Goal: Information Seeking & Learning: Learn about a topic

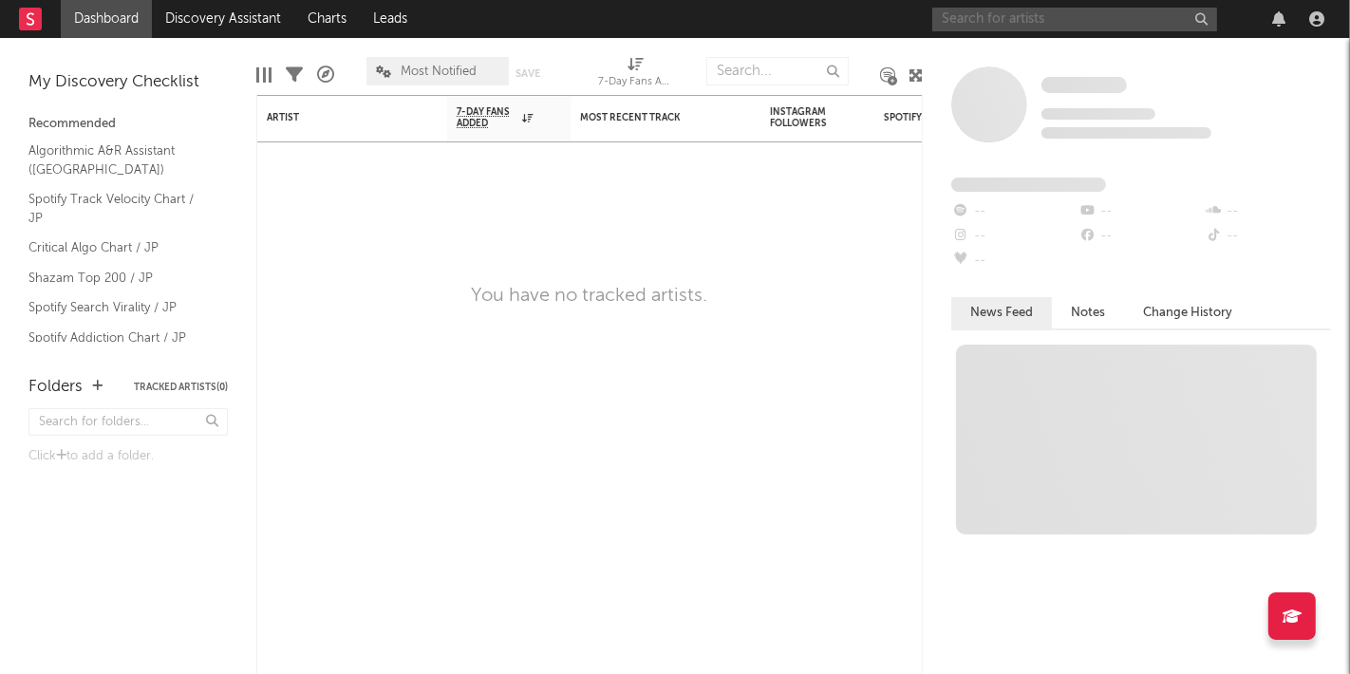
click at [1039, 28] on input "text" at bounding box center [1074, 20] width 285 height 24
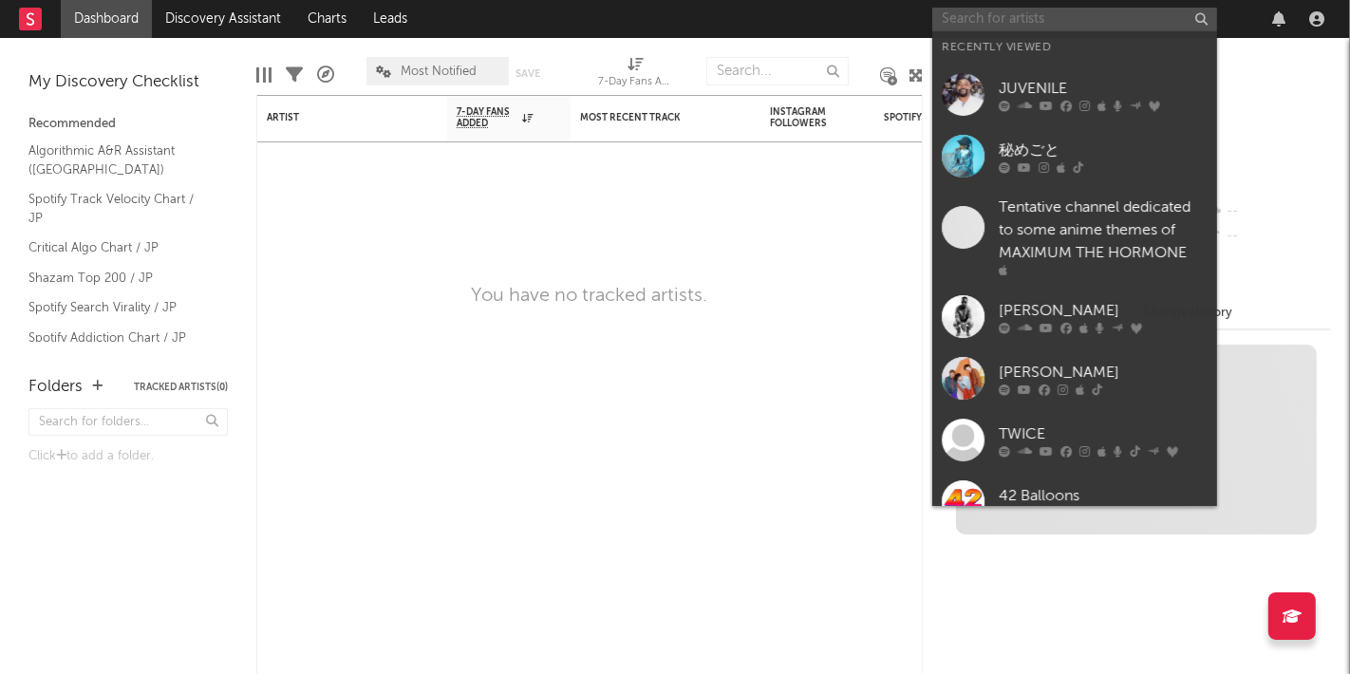
paste input "Urashimasakatasen"
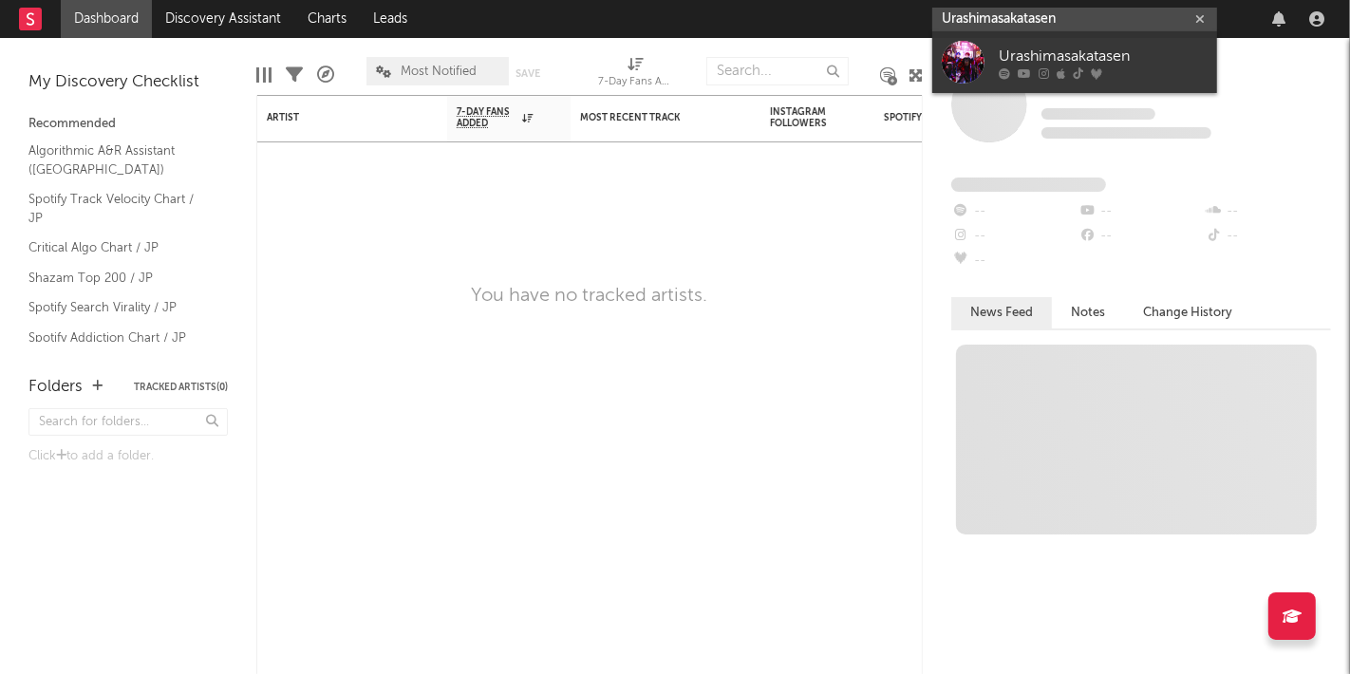
type input "Urashimasakatasen"
click at [1016, 55] on div "Urashimasakatasen" at bounding box center [1103, 57] width 209 height 23
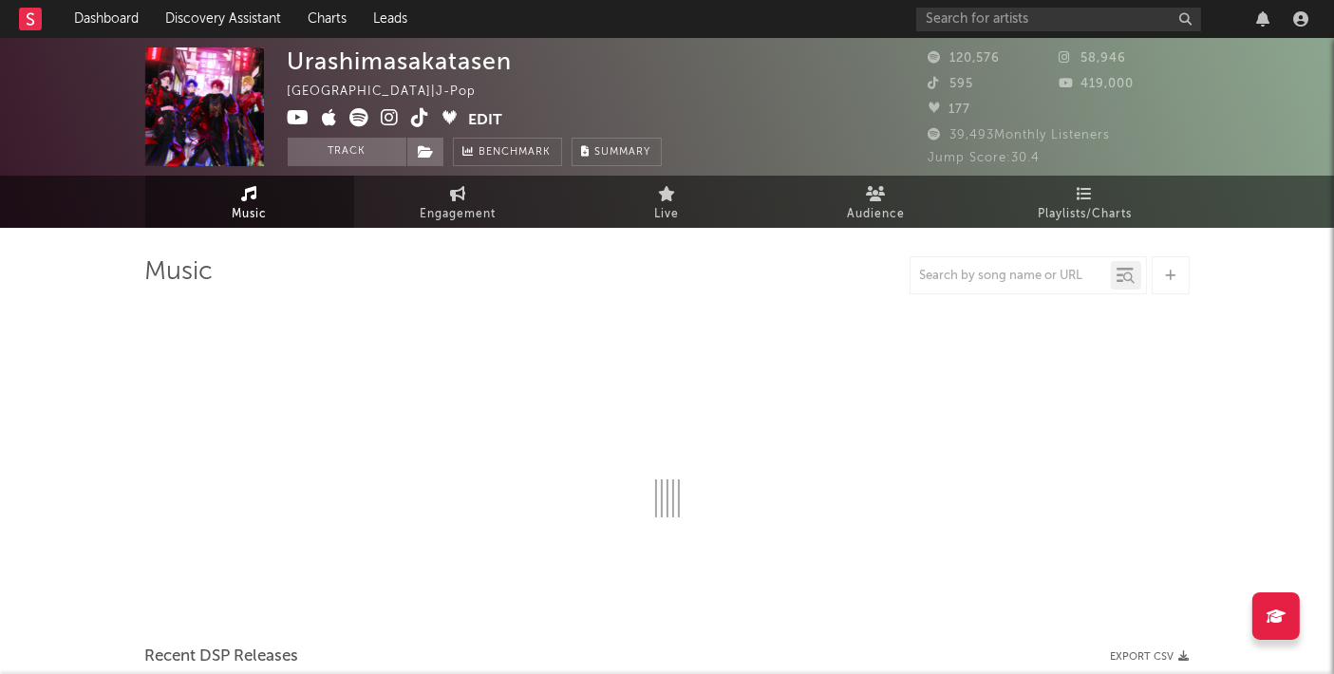
click at [352, 66] on div "Urashimasakatasen" at bounding box center [400, 61] width 225 height 28
select select "6m"
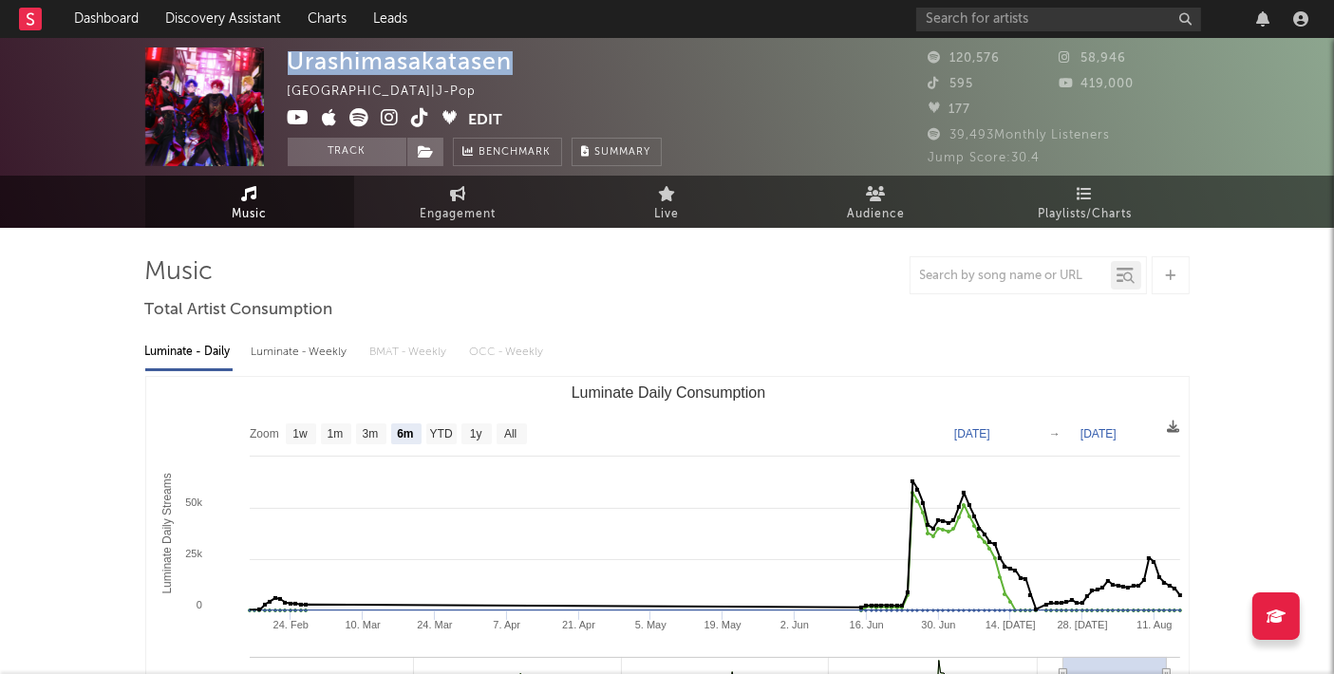
copy div "Urashimasakatasen"
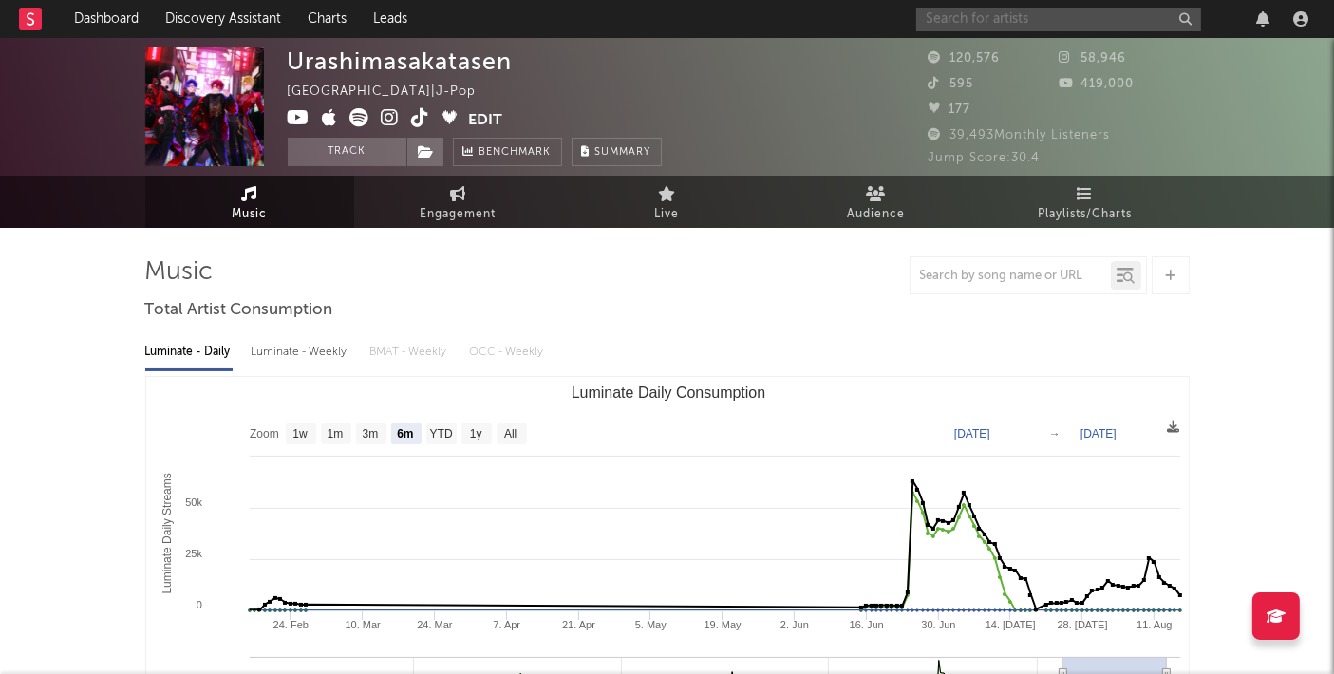
click at [949, 21] on input "text" at bounding box center [1058, 20] width 285 height 24
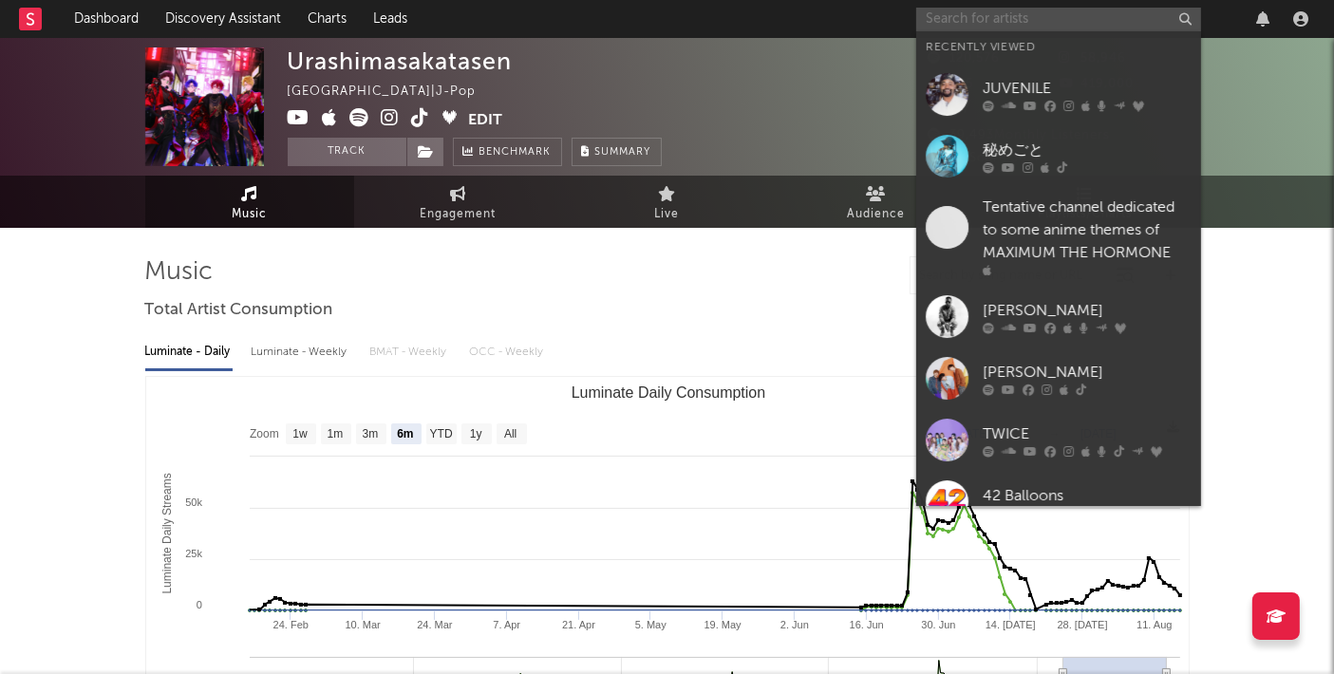
paste input "Gero"
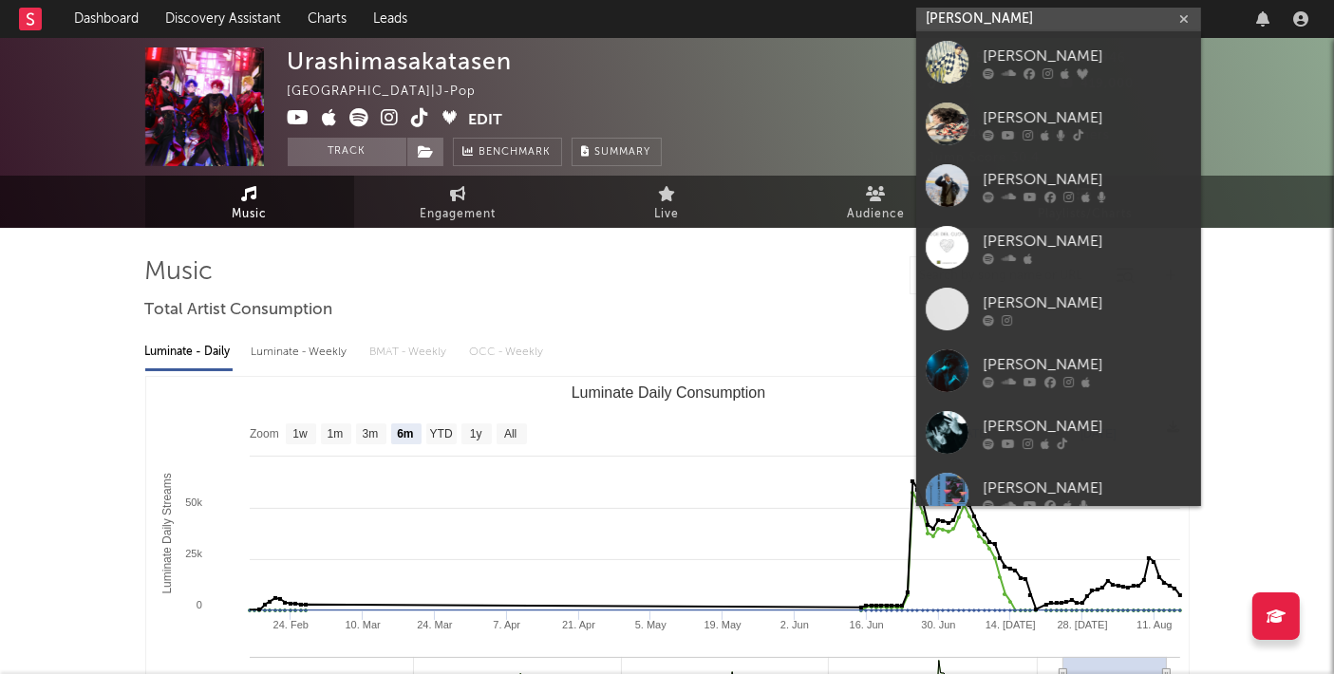
type input "Gero"
click at [976, 66] on link "Gero" at bounding box center [1058, 62] width 285 height 62
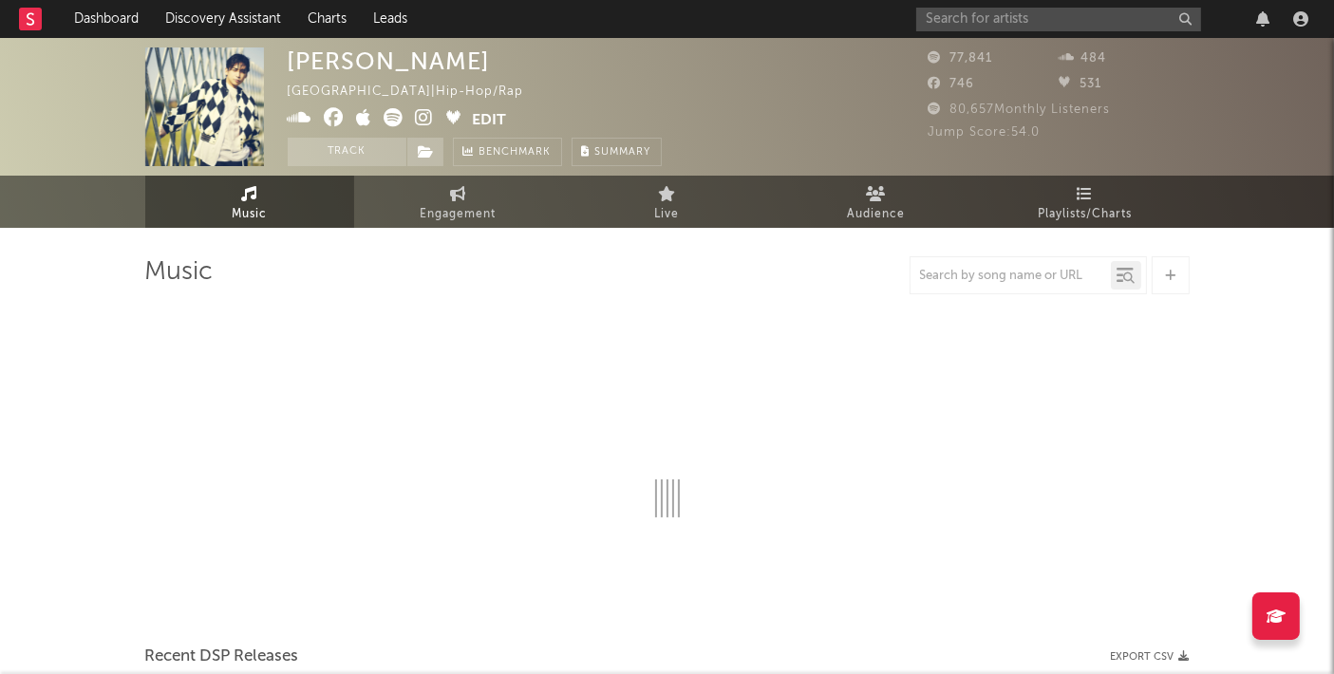
select select "6m"
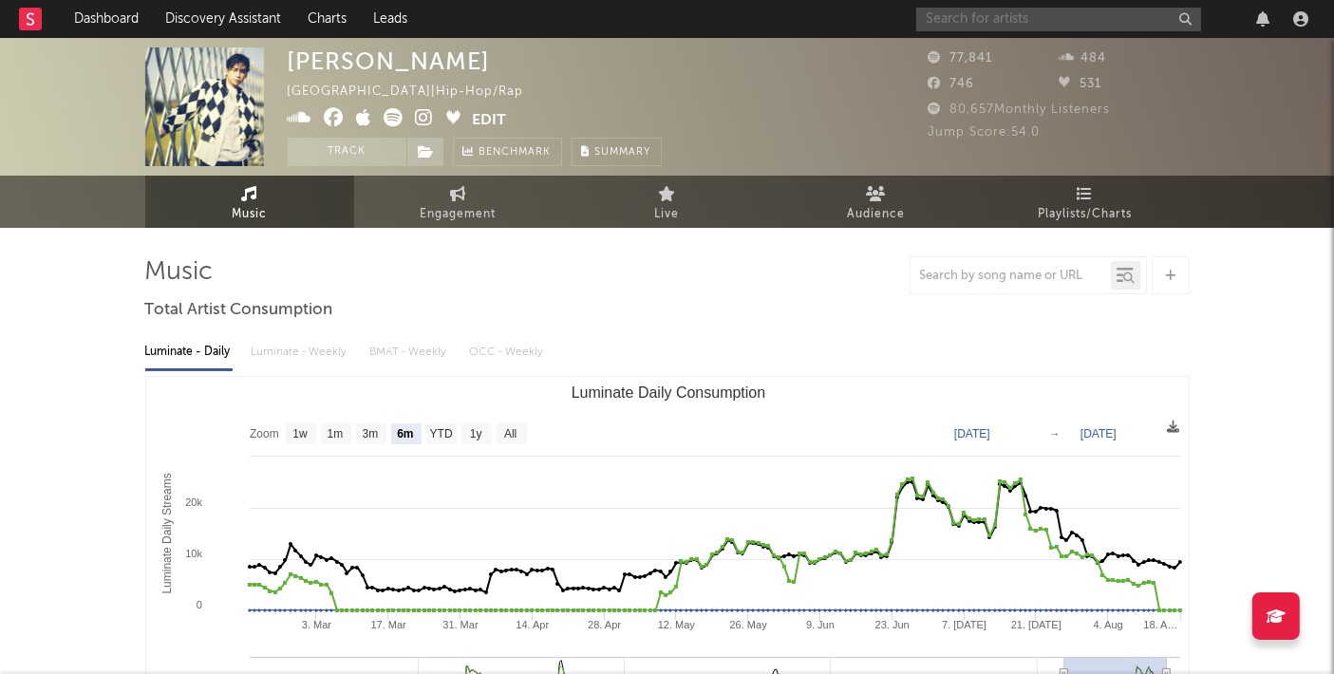
click at [927, 26] on input "text" at bounding box center [1058, 20] width 285 height 24
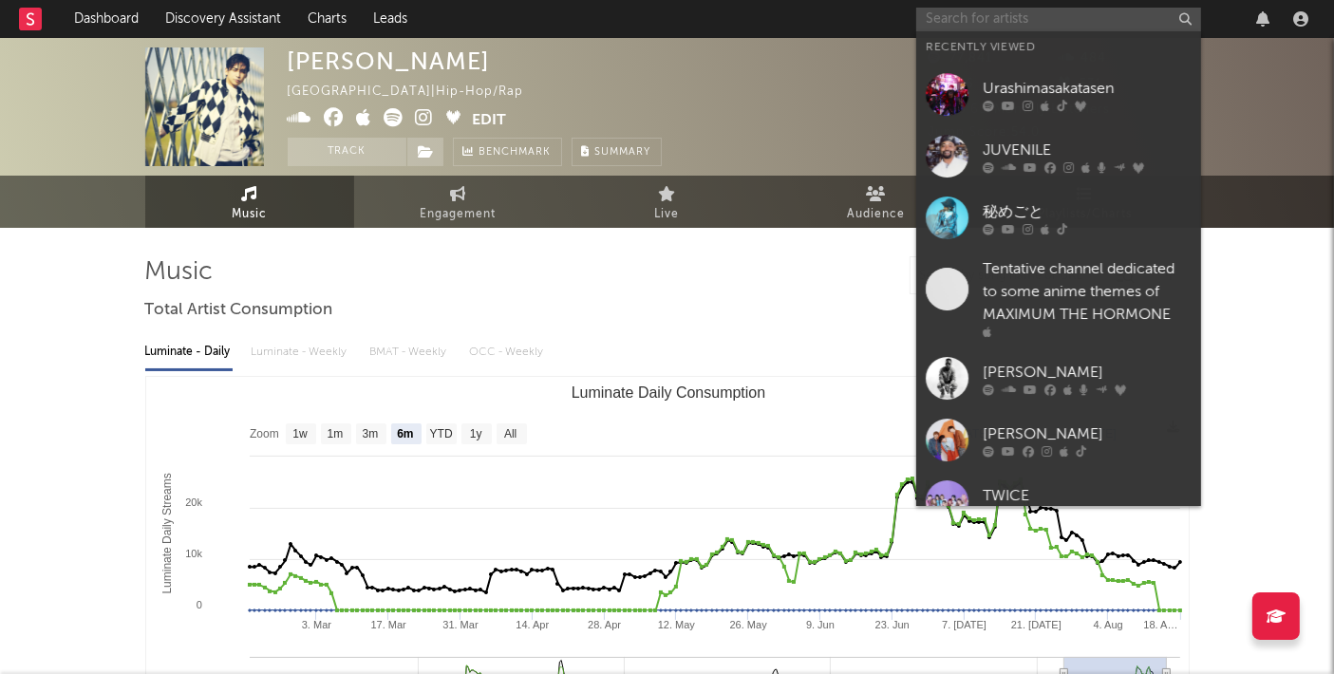
paste input "Gero"
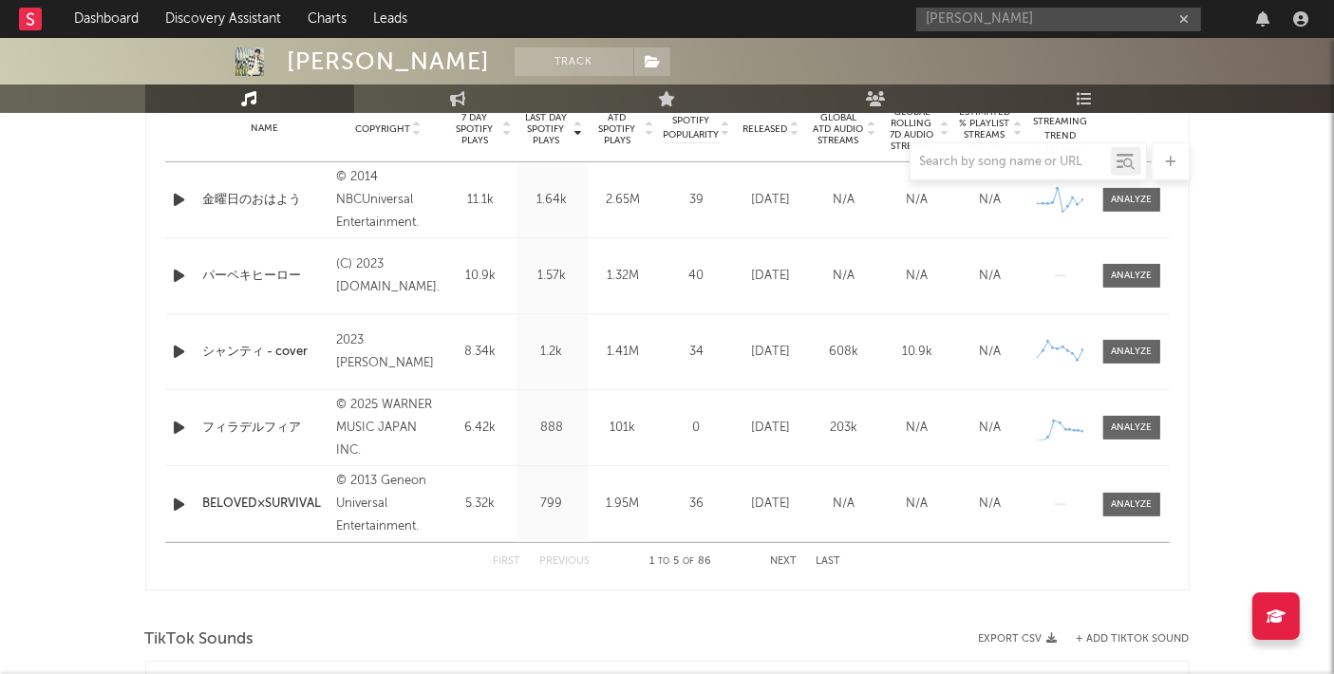
scroll to position [843, 0]
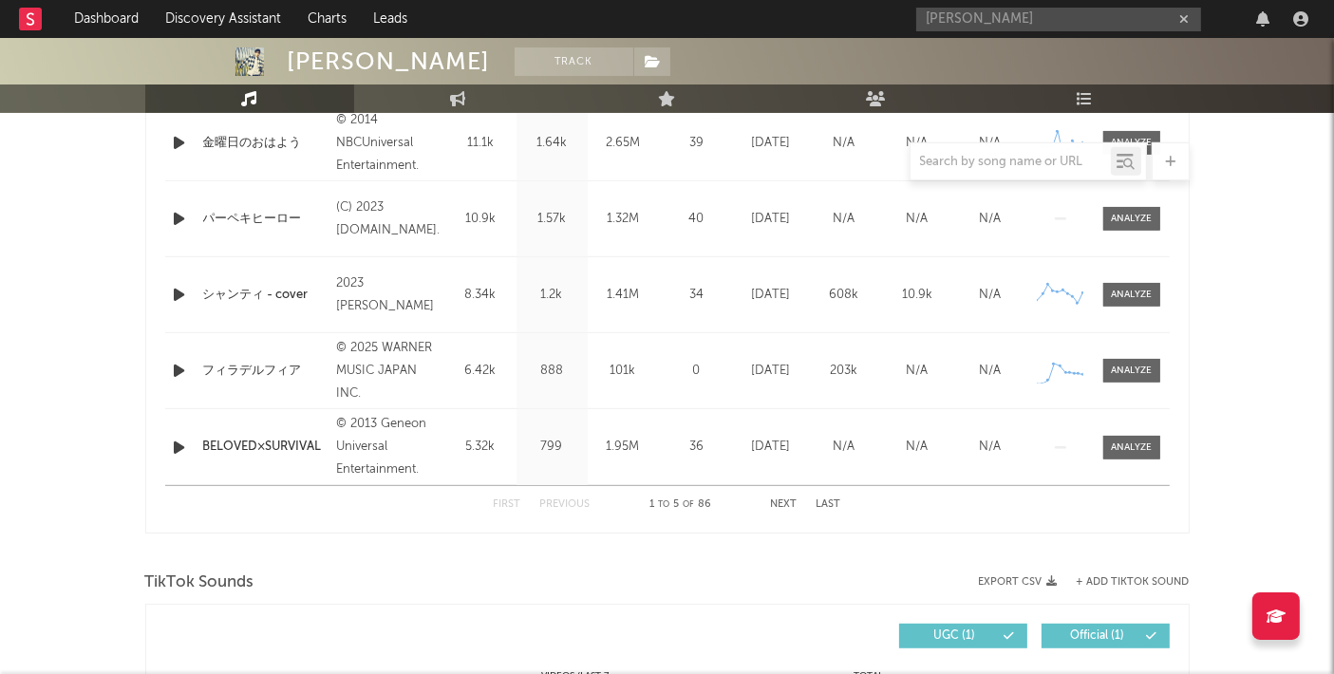
click at [339, 370] on div "© 2025 WARNER MUSIC JAPAN INC." at bounding box center [387, 371] width 103 height 68
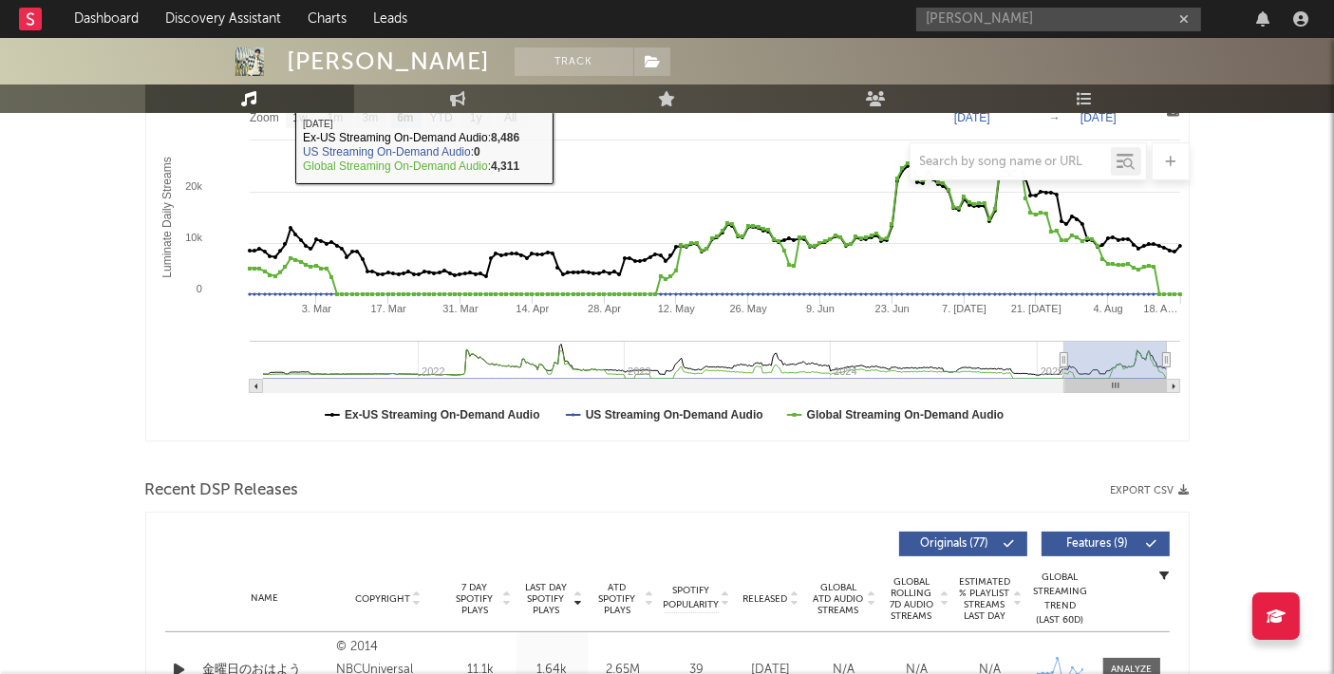
scroll to position [0, 0]
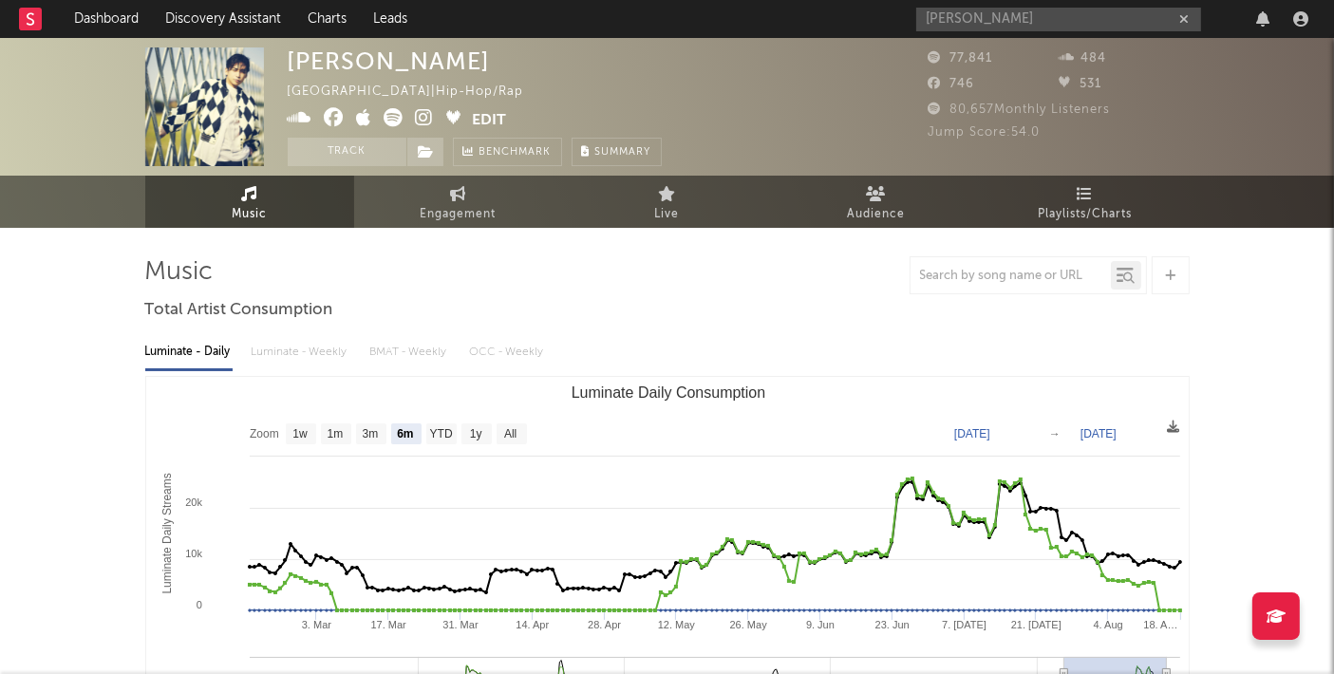
click at [970, 3] on div "Gero" at bounding box center [1115, 19] width 399 height 38
click at [972, 17] on input "Gero" at bounding box center [1058, 20] width 285 height 24
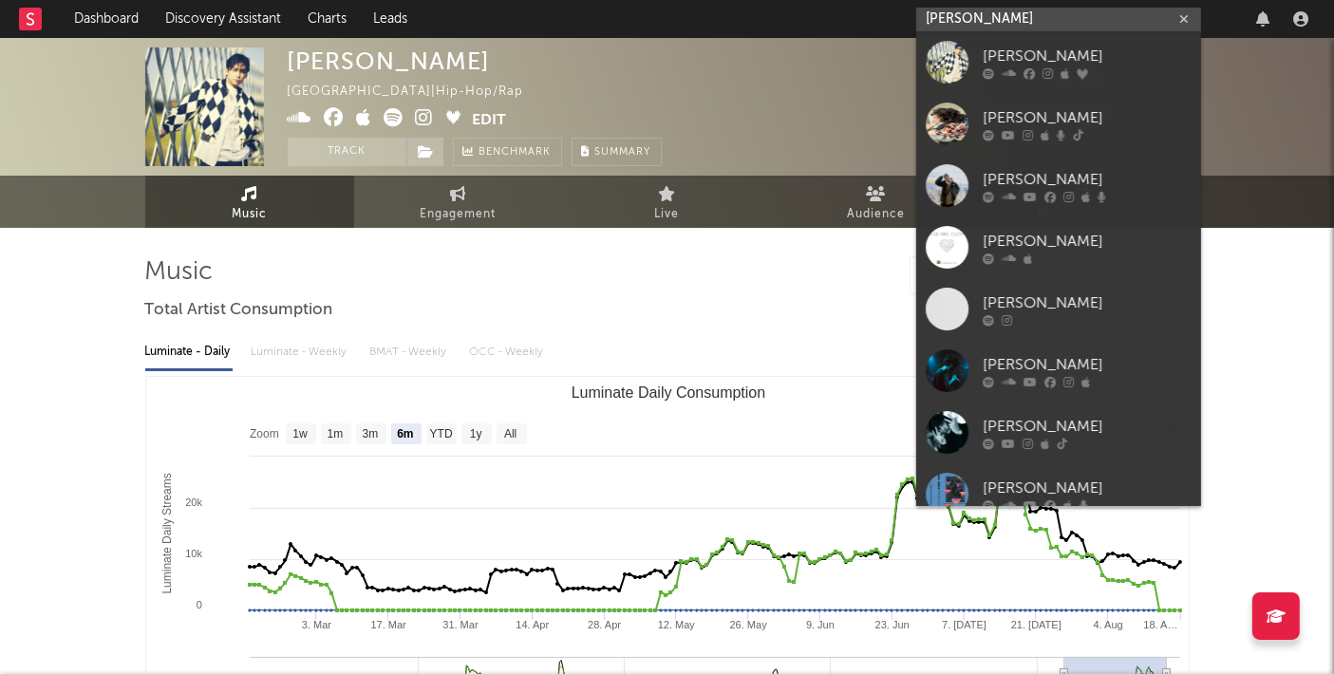
click at [973, 17] on input "Gero" at bounding box center [1058, 20] width 285 height 24
paste input "fripside"
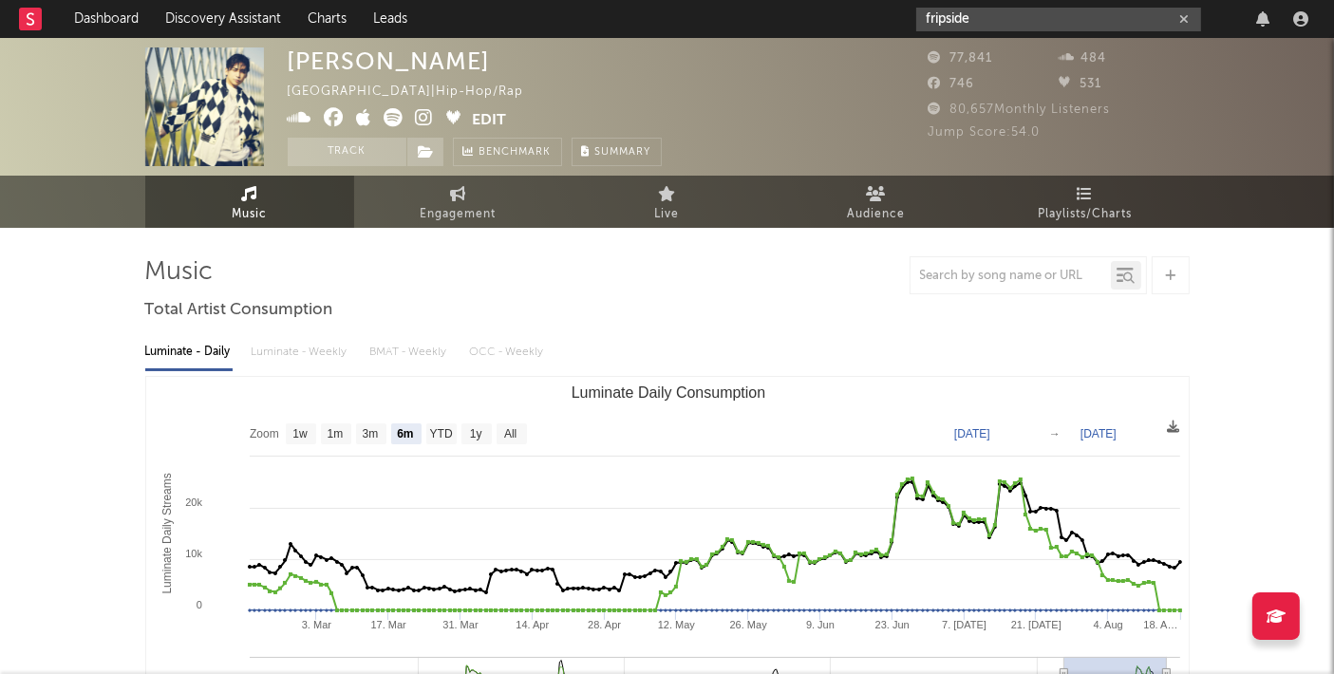
click at [1005, 25] on input "fripside" at bounding box center [1058, 20] width 285 height 24
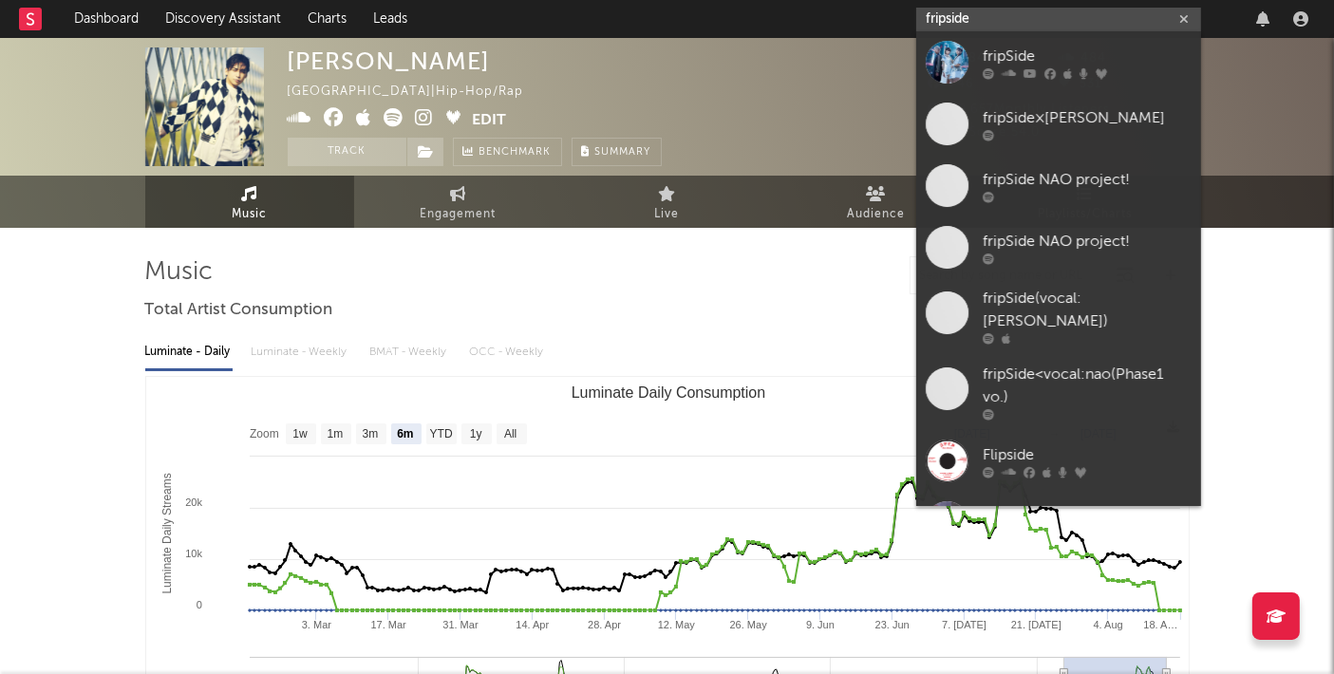
type input "fripside"
click at [1006, 80] on link "fripSide" at bounding box center [1058, 62] width 285 height 62
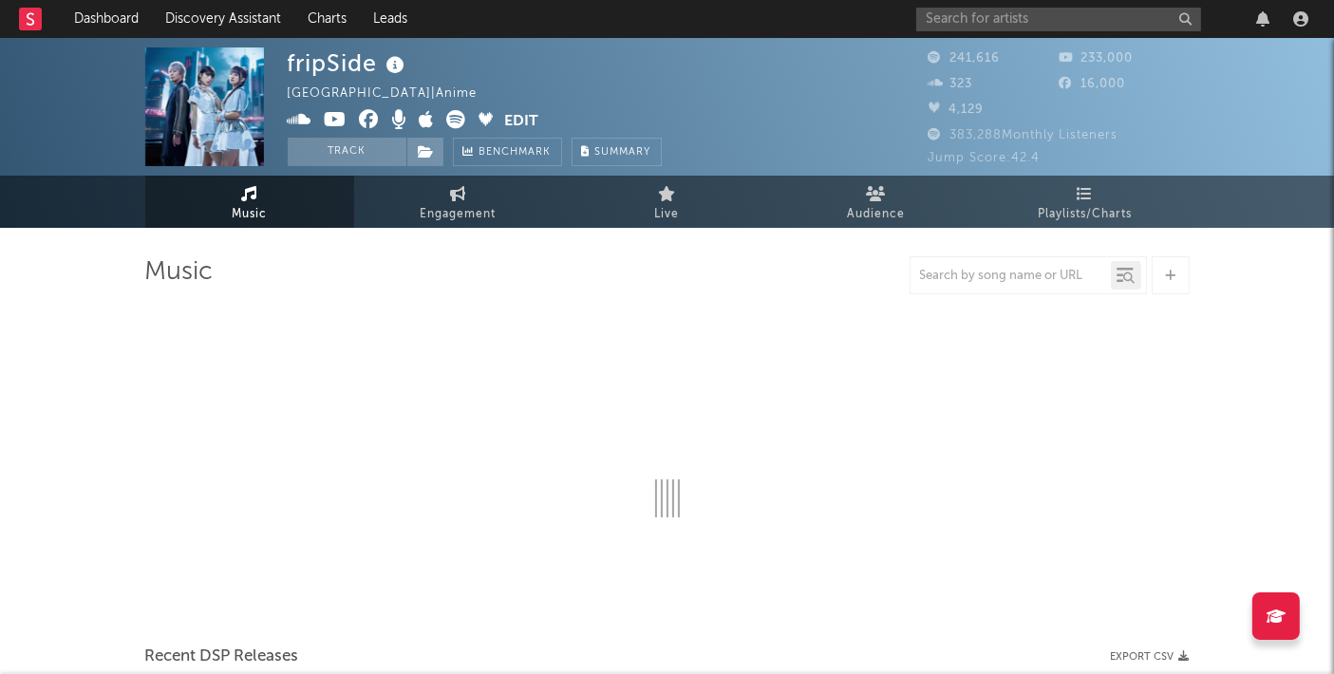
click at [349, 59] on div "fripSide" at bounding box center [349, 62] width 122 height 31
select select "6m"
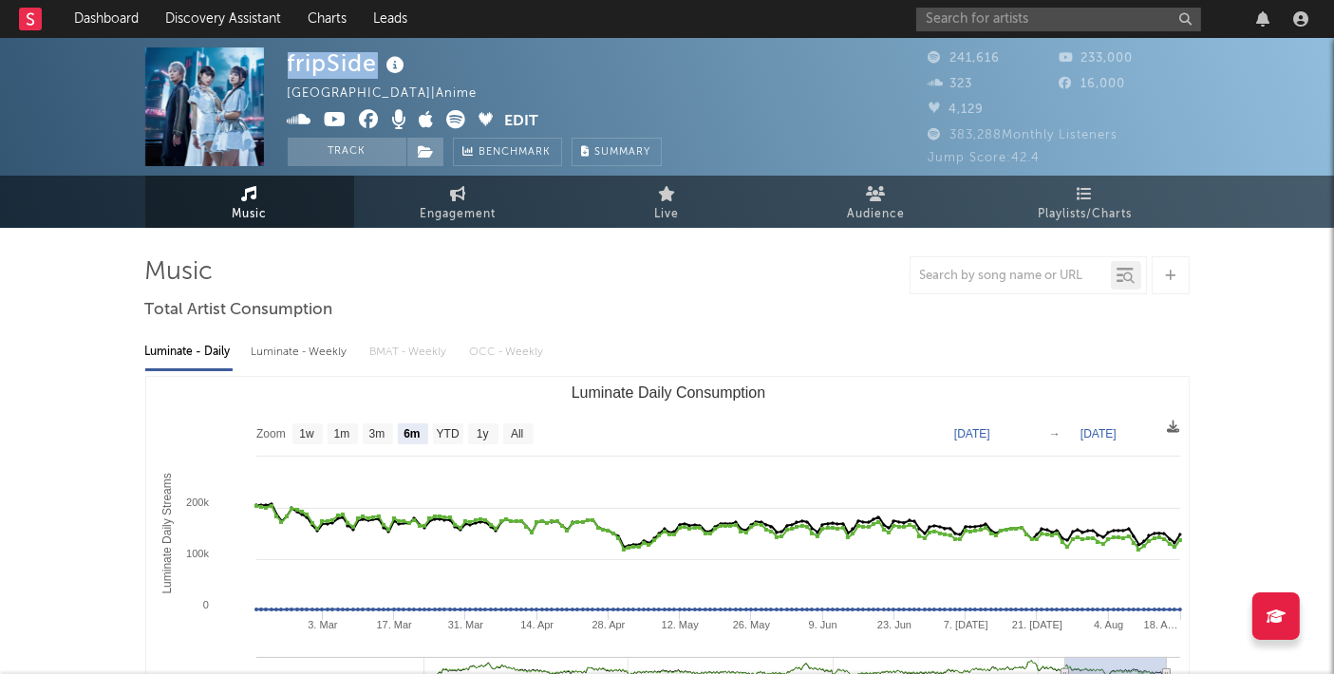
copy div "fripSide"
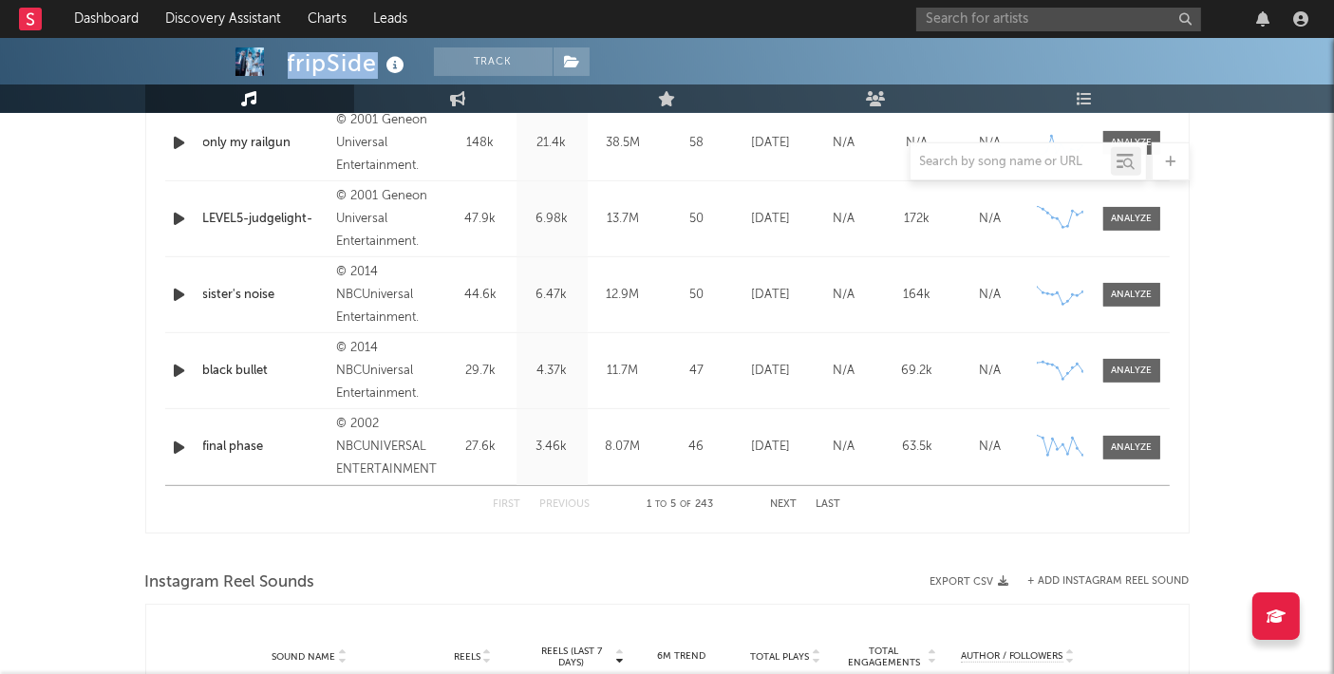
scroll to position [632, 0]
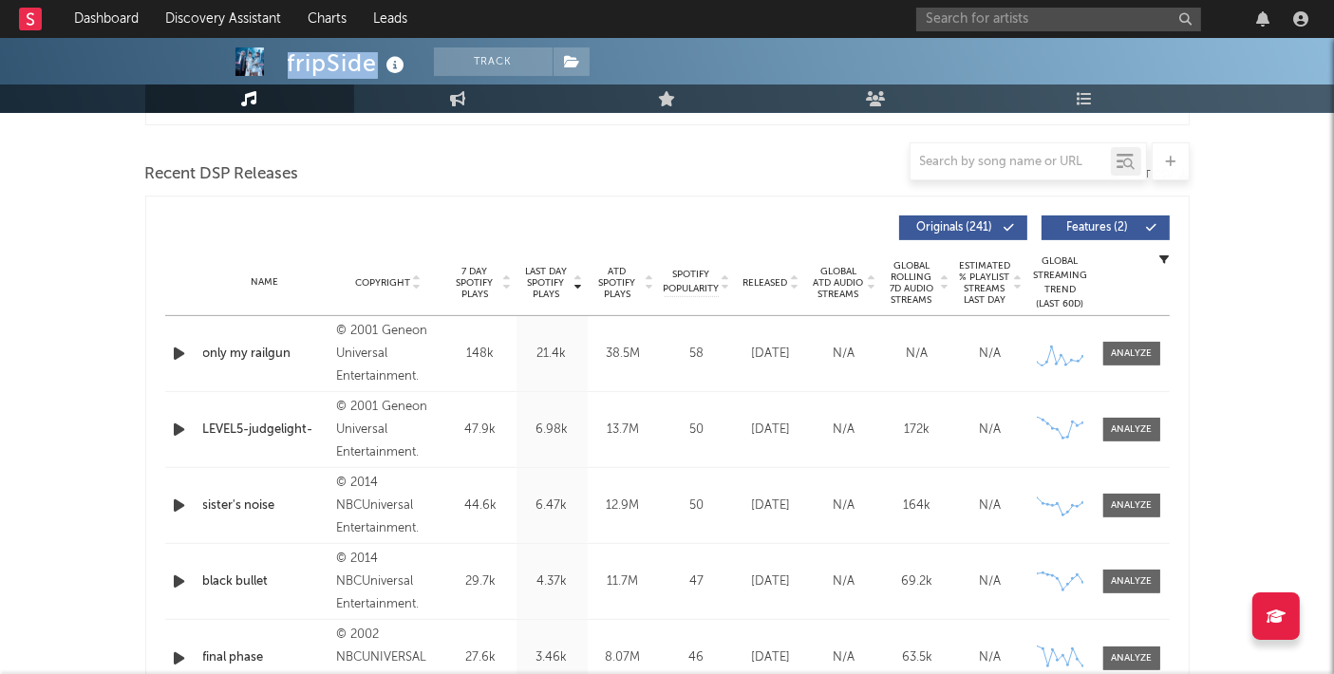
click at [795, 283] on icon at bounding box center [794, 287] width 9 height 8
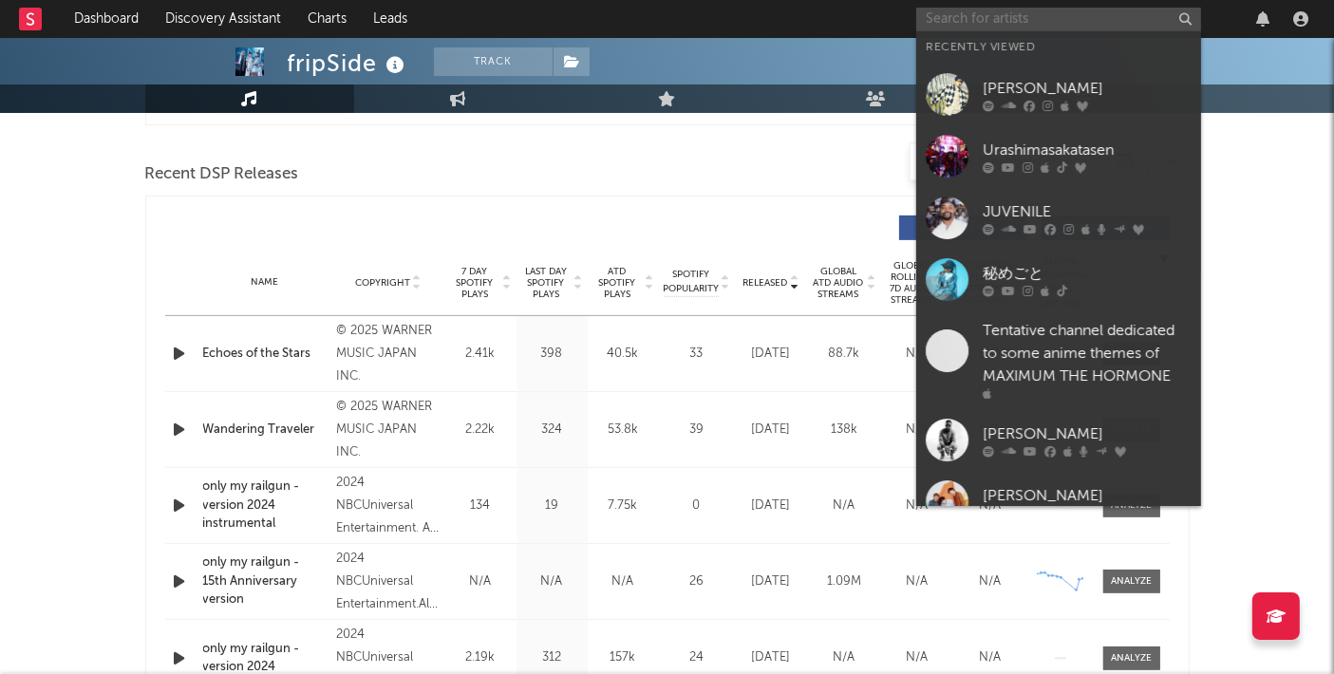
click at [991, 22] on input "text" at bounding box center [1058, 20] width 285 height 24
paste input "THE SIXTH LIE"
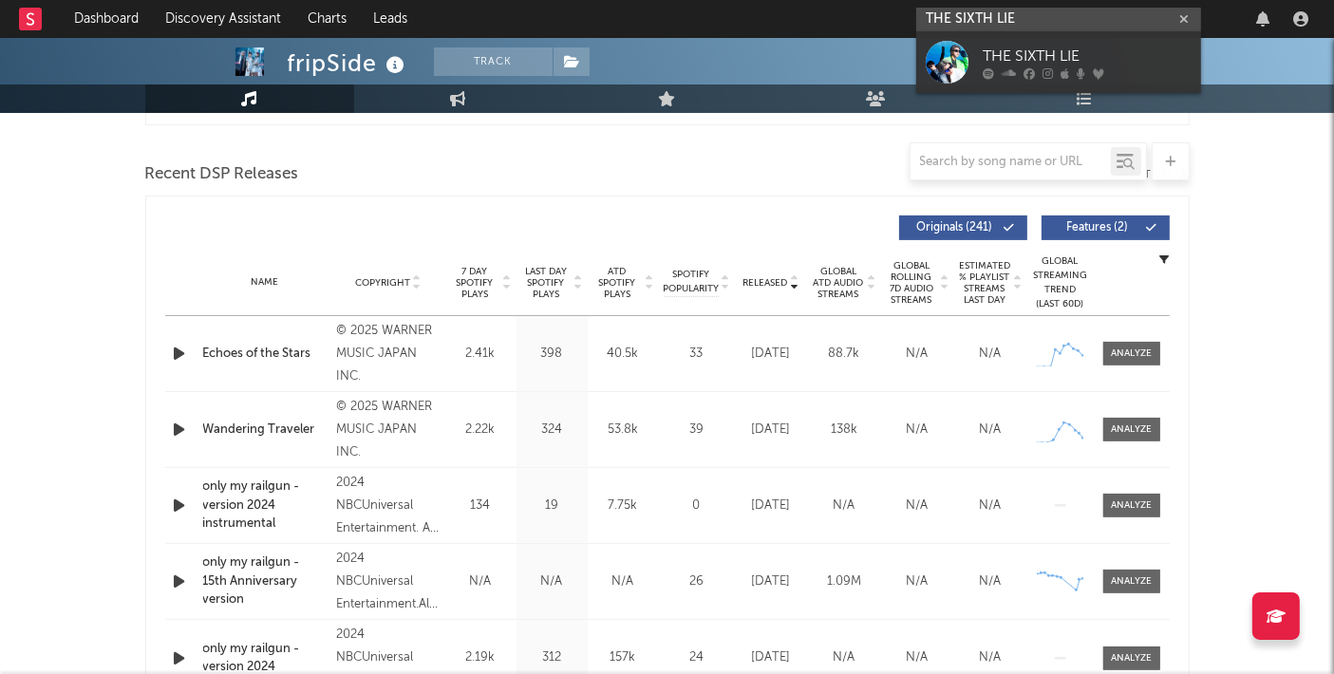
type input "THE SIXTH LIE"
click at [979, 54] on link "THE SIXTH LIE" at bounding box center [1058, 62] width 285 height 62
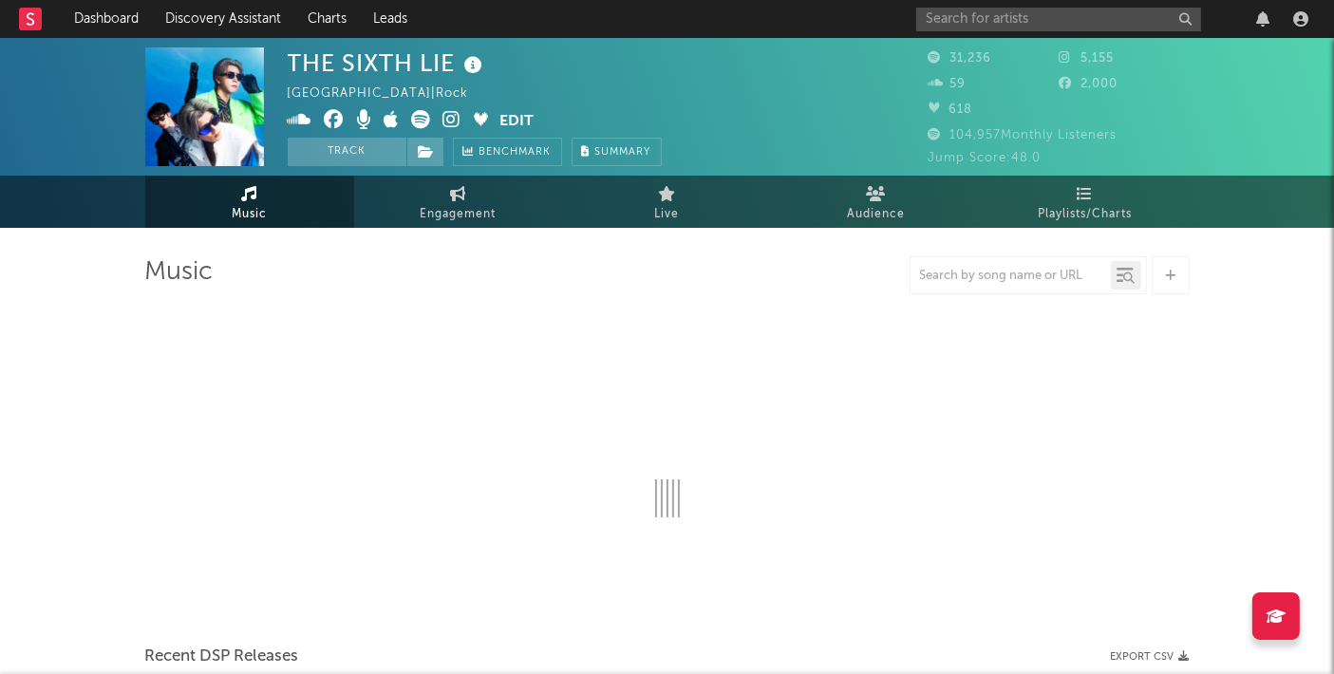
select select "6m"
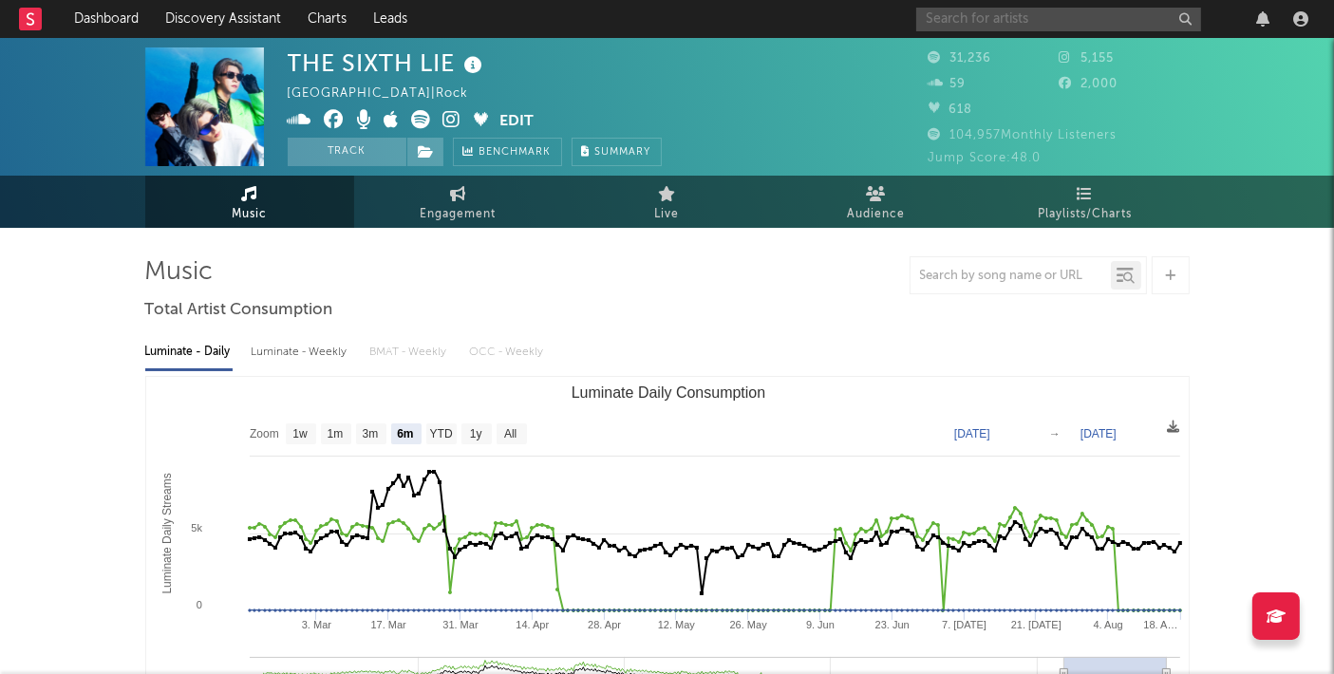
click at [979, 11] on input "text" at bounding box center [1058, 20] width 285 height 24
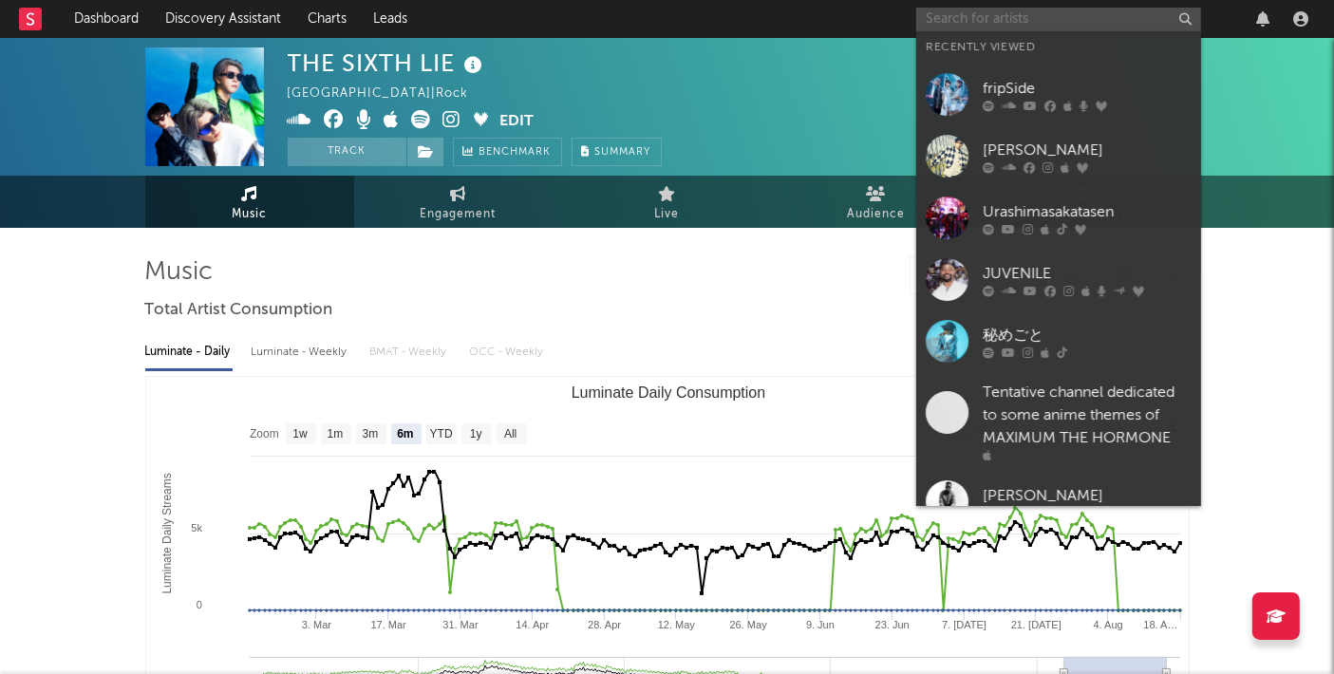
paste input "yanaginagi"
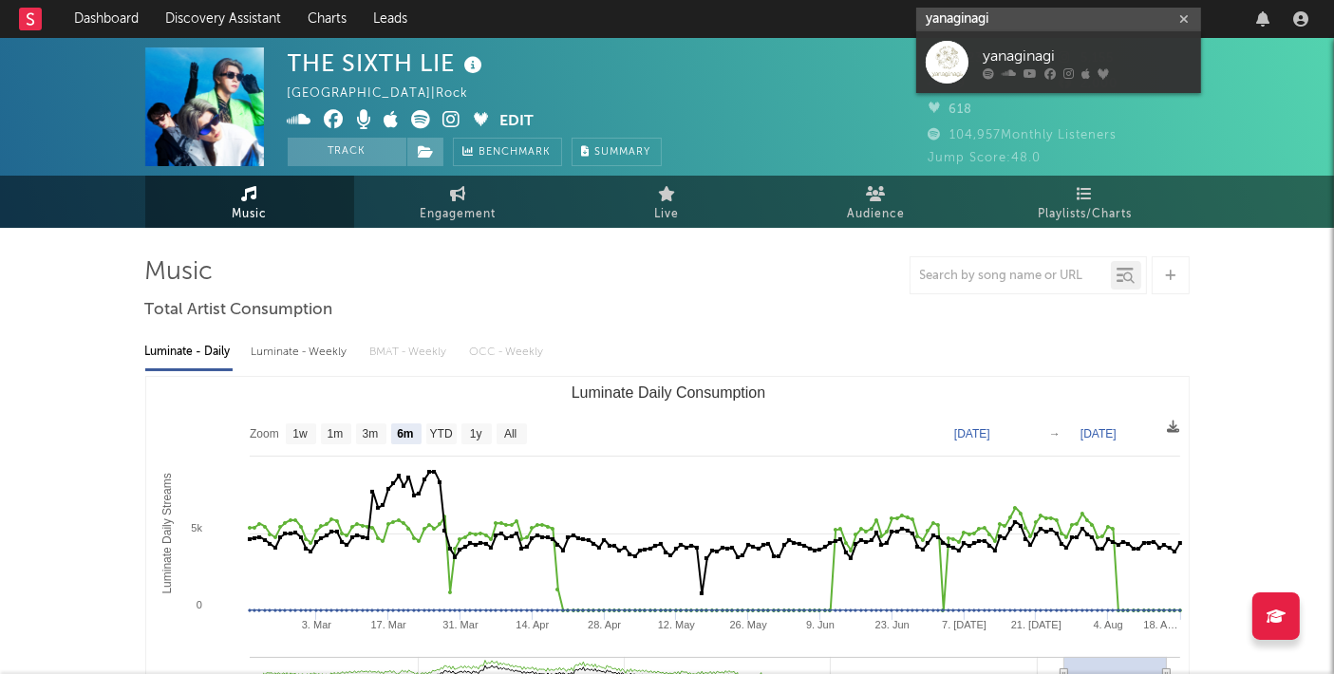
type input "yanaginagi"
click at [1033, 57] on div "yanaginagi" at bounding box center [1087, 57] width 209 height 23
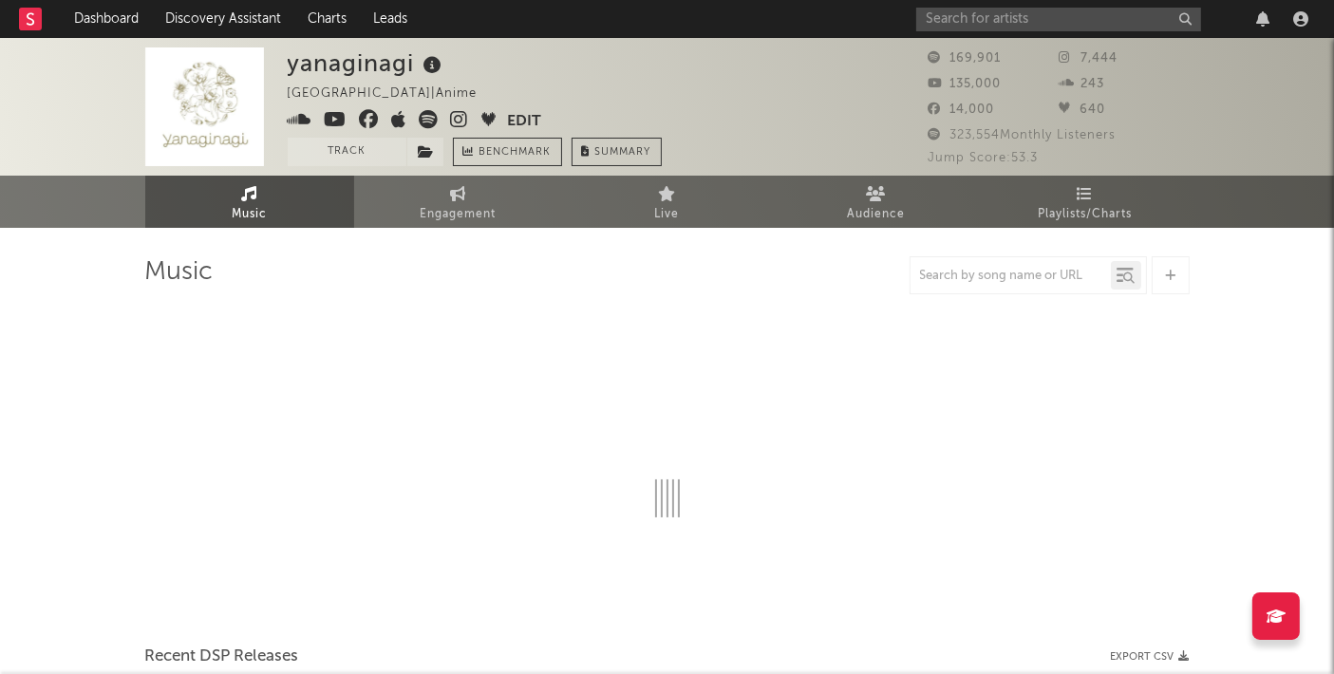
click at [341, 59] on div "yanaginagi" at bounding box center [368, 62] width 160 height 31
select select "6m"
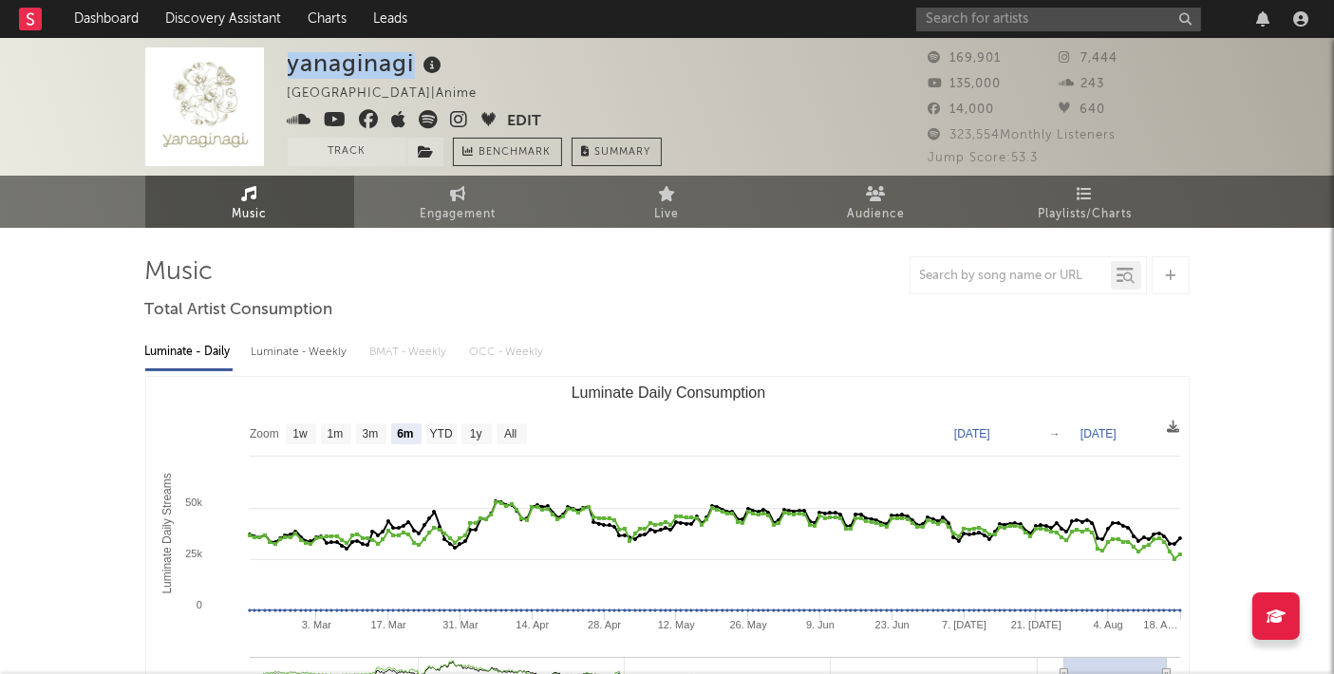
copy div "yanaginagi"
click at [967, 28] on input "text" at bounding box center [1058, 20] width 285 height 24
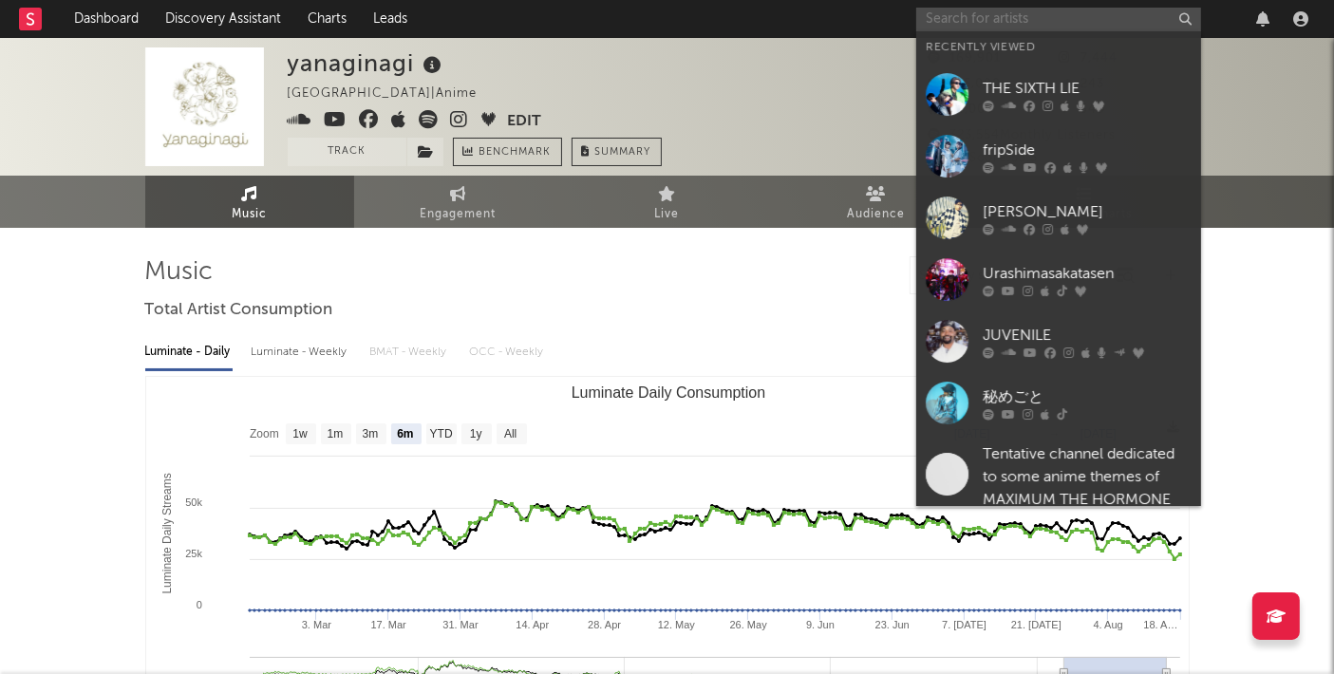
paste input "kisidakyoudan&THEmeiseiRockets"
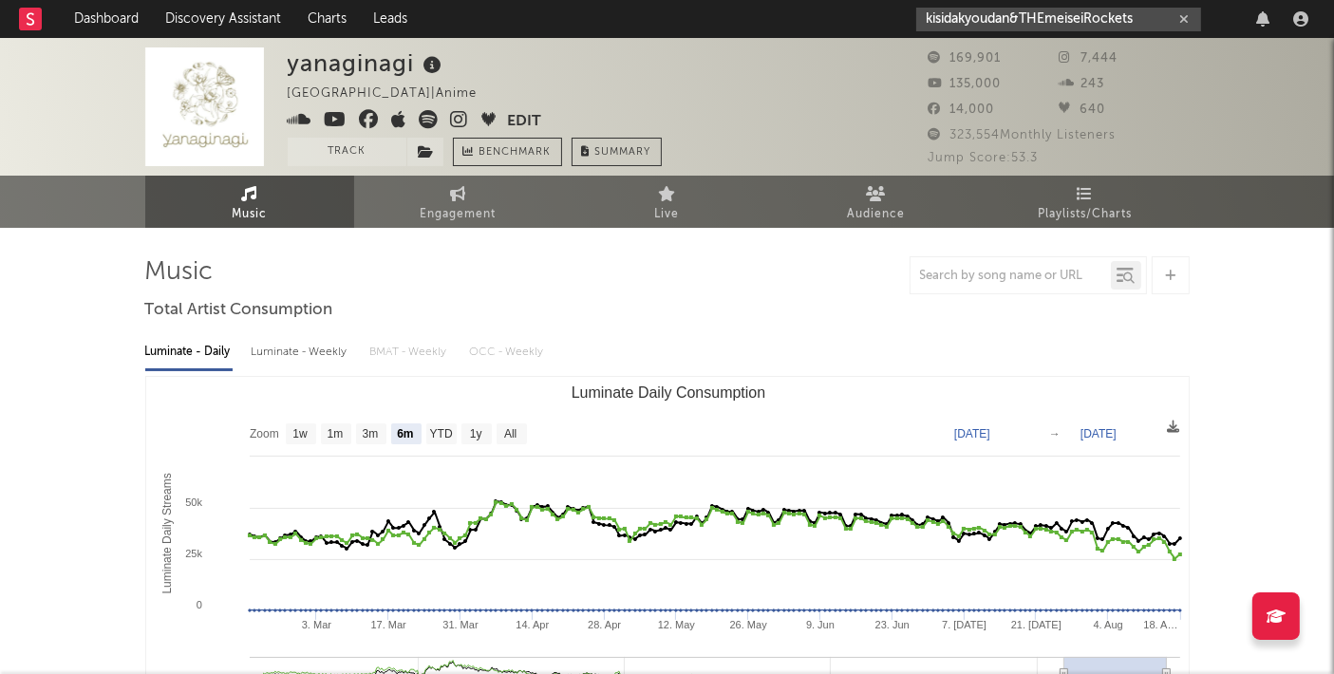
click at [1051, 23] on input "kisidakyoudan&THEmeiseiRockets" at bounding box center [1058, 20] width 285 height 24
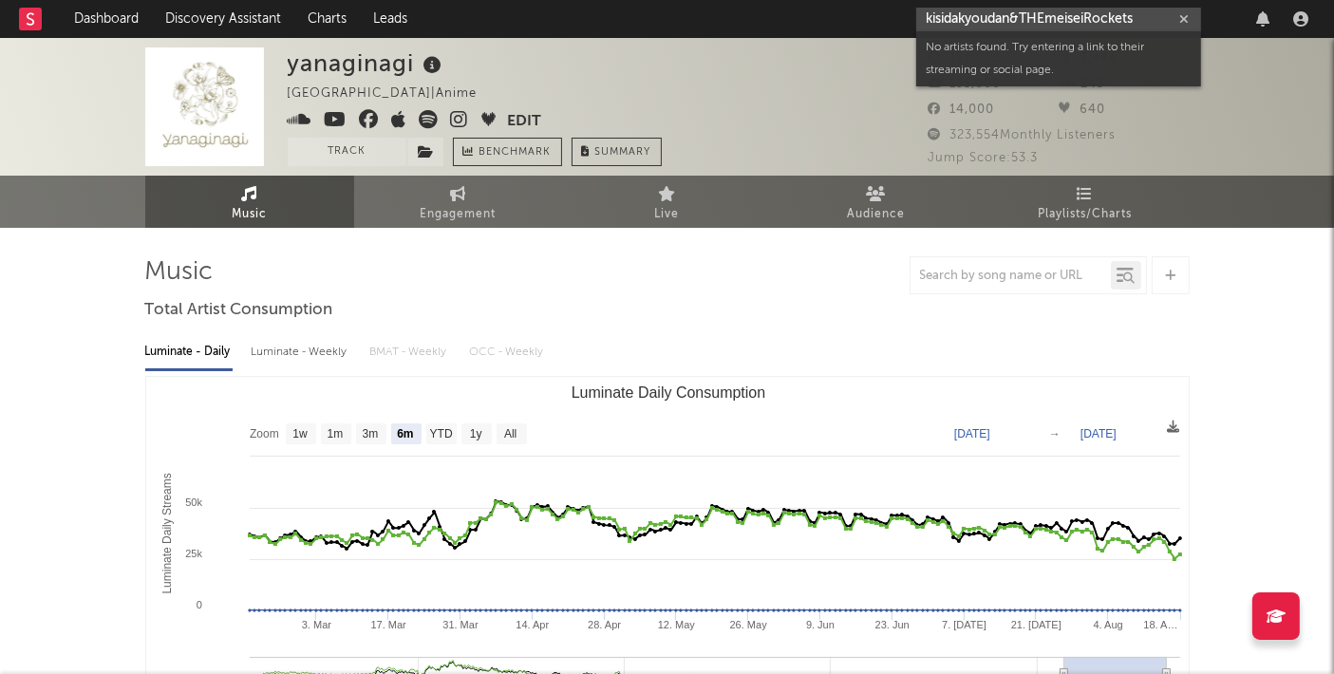
click at [1051, 23] on input "kisidakyoudan&THEmeiseiRockets" at bounding box center [1058, 20] width 285 height 24
paste input "https://open.spotify.com/artist/1zPnpAM7fGFr7pl8OSNvak"
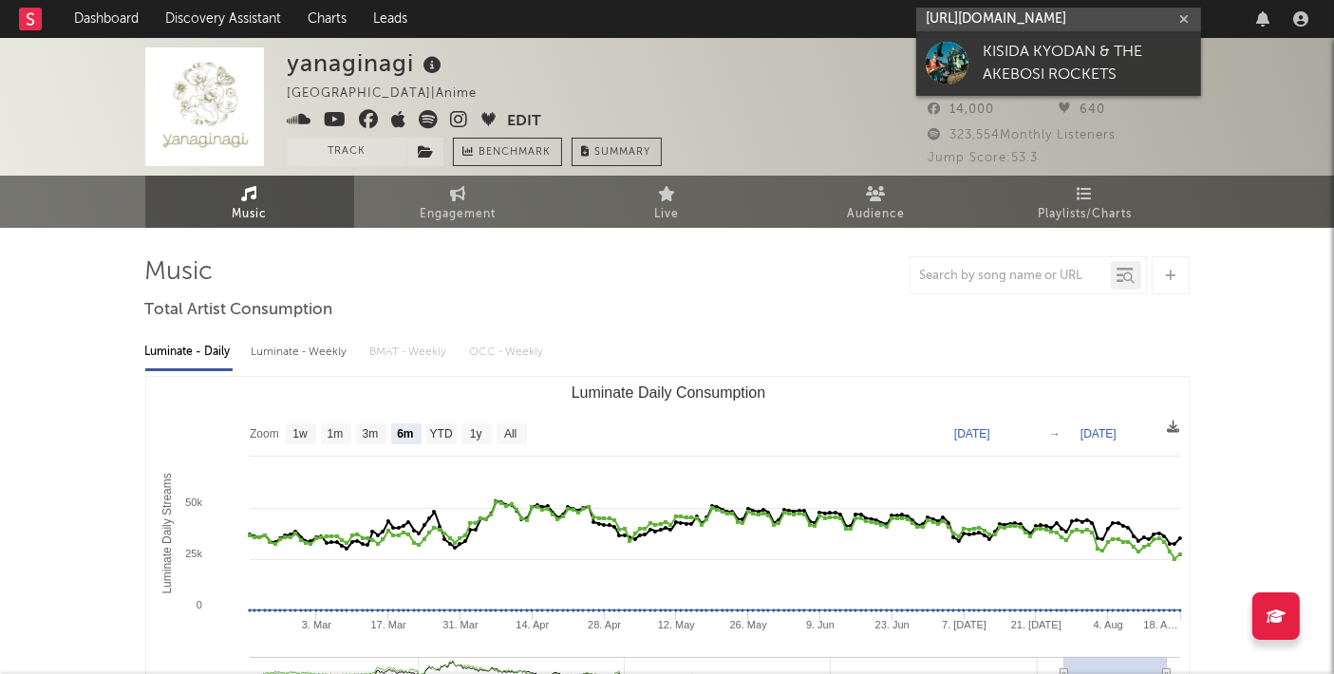
type input "https://open.spotify.com/artist/1zPnpAM7fGFr7pl8OSNvak"
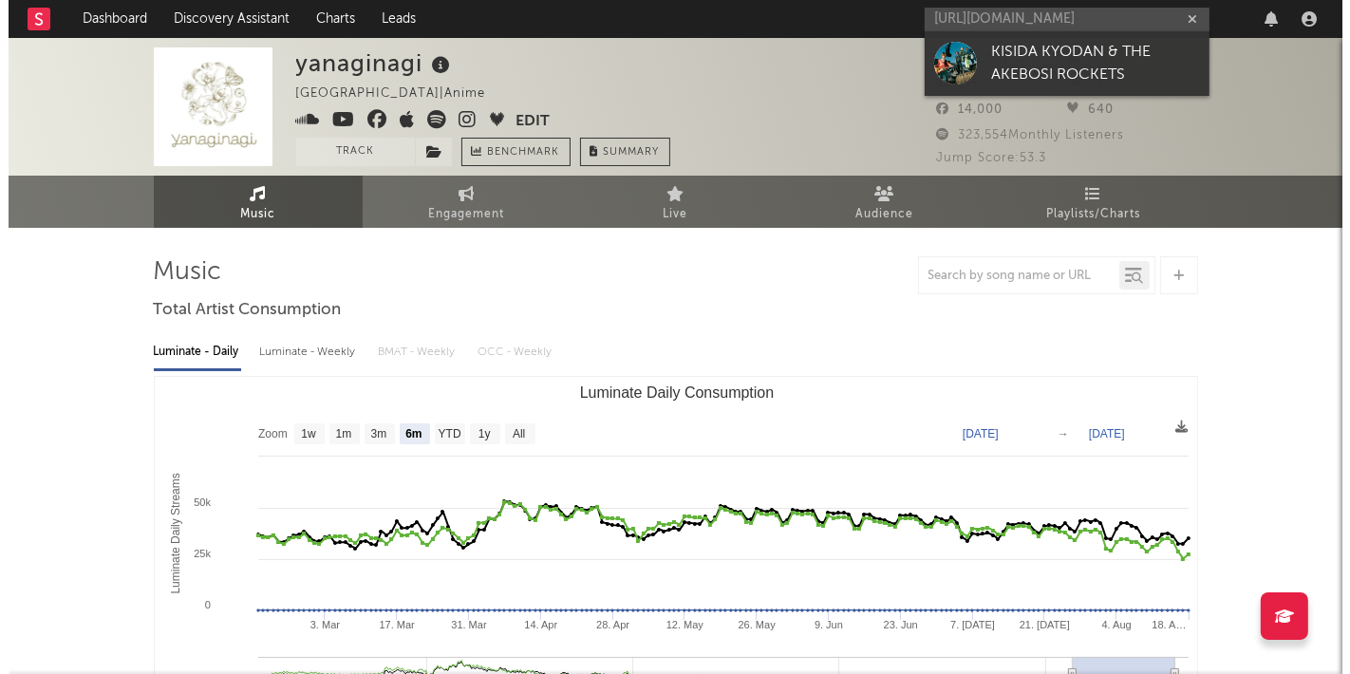
scroll to position [0, 0]
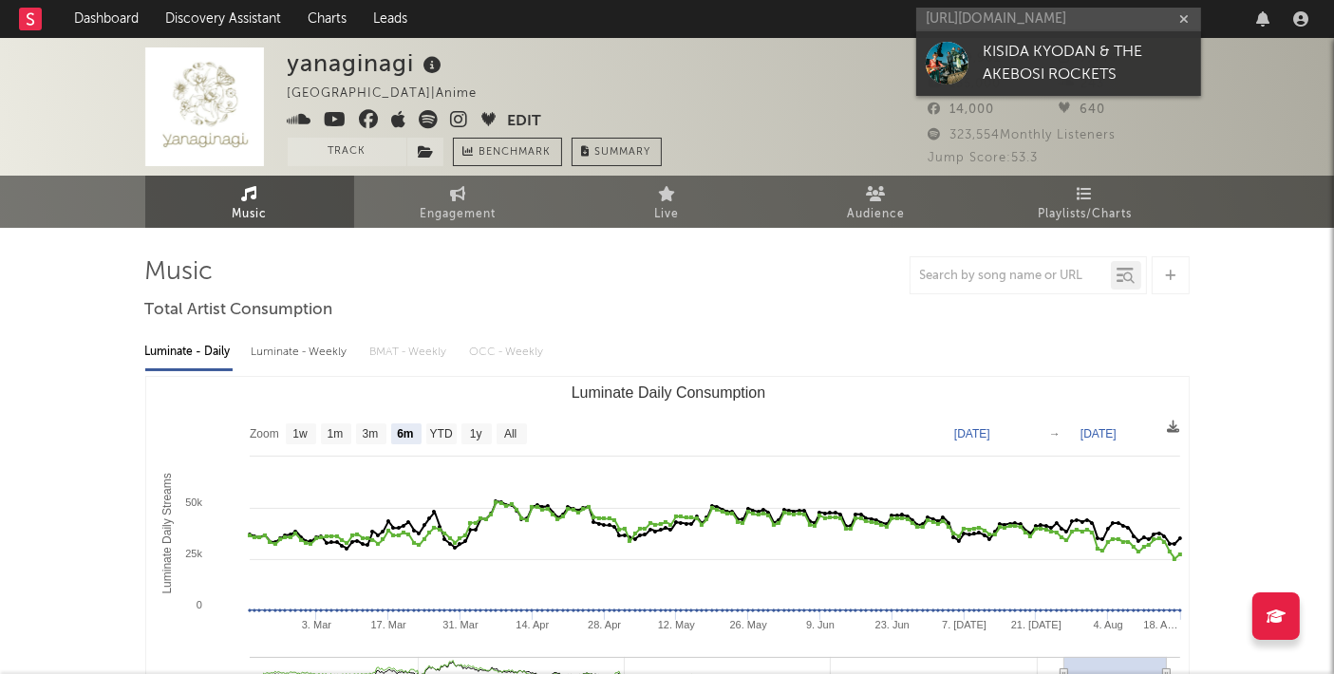
click at [1064, 58] on div "KISIDA KYODAN & THE AKEBOSI ROCKETS" at bounding box center [1087, 64] width 209 height 46
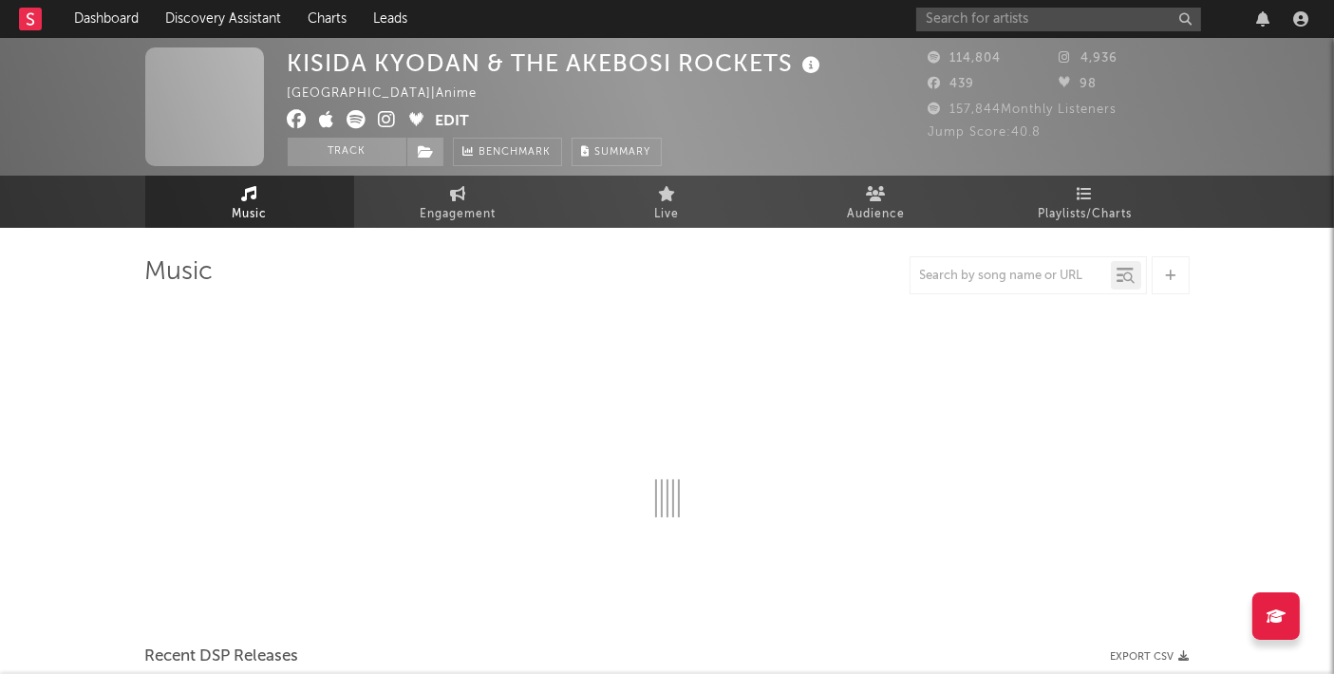
select select "6m"
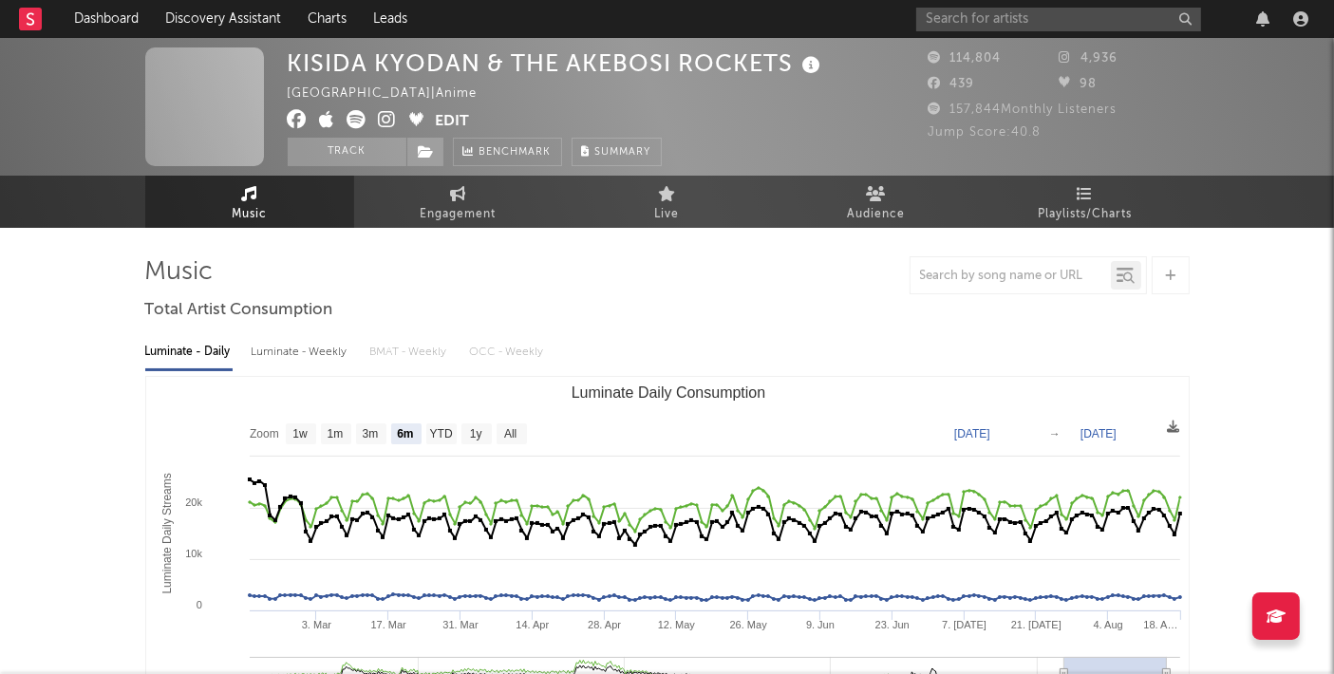
click at [516, 52] on div "KISIDA KYODAN & THE AKEBOSI ROCKETS" at bounding box center [557, 62] width 538 height 31
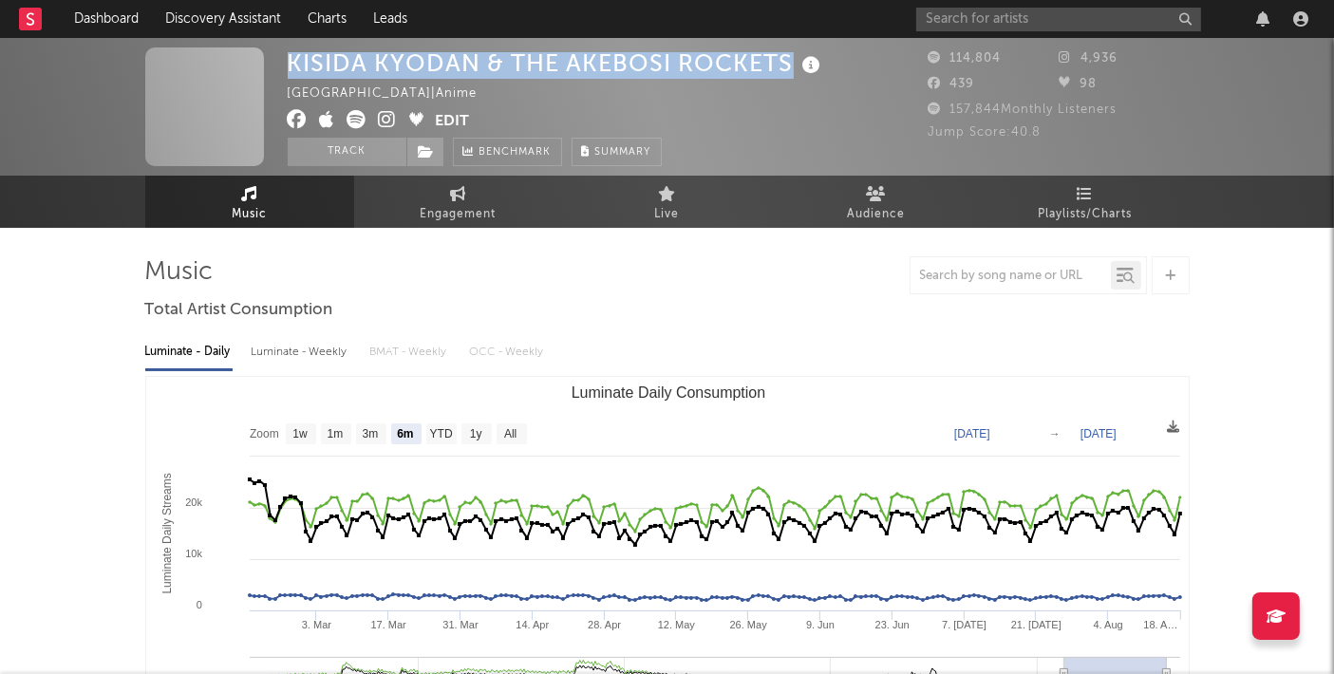
click at [516, 52] on div "KISIDA KYODAN & THE AKEBOSI ROCKETS" at bounding box center [557, 62] width 538 height 31
copy div "KISIDA KYODAN & THE AKEBOSI ROCKETS"
click at [1004, 9] on input "text" at bounding box center [1058, 20] width 285 height 24
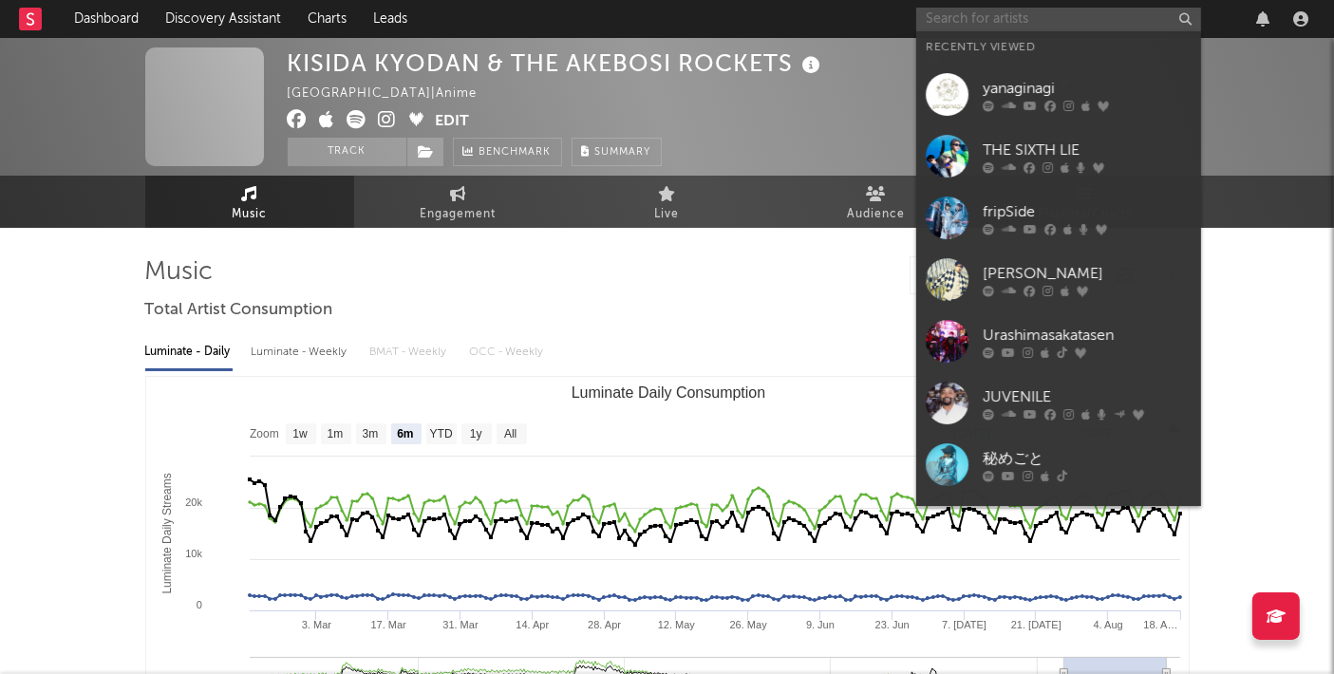
paste input "[PERSON_NAME]"
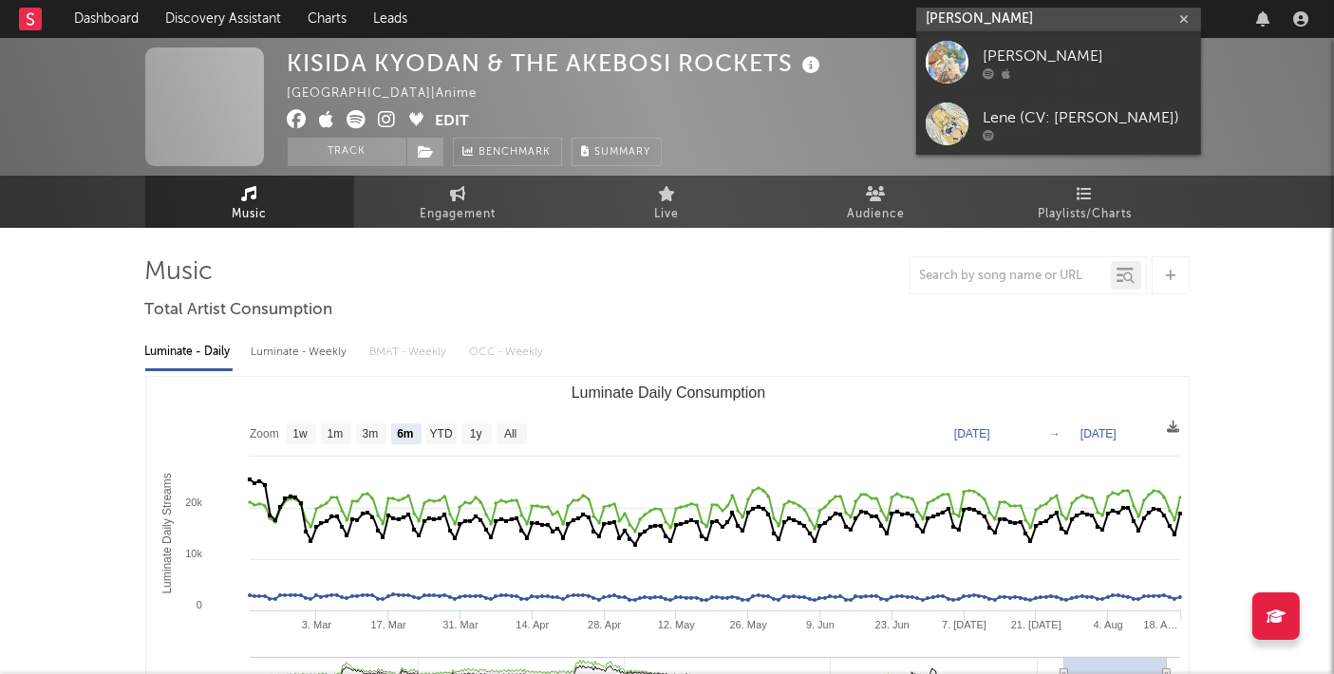
type input "[PERSON_NAME]"
click at [985, 53] on div "[PERSON_NAME]" at bounding box center [1087, 57] width 209 height 23
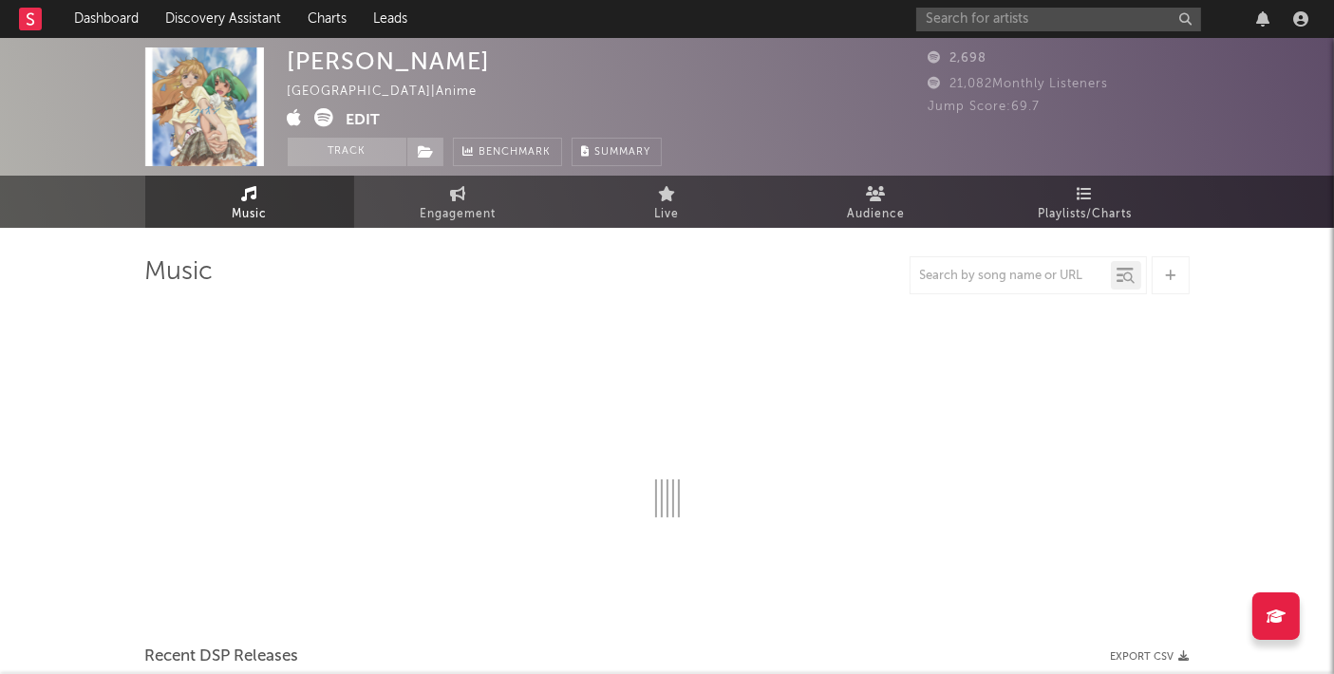
select select "1w"
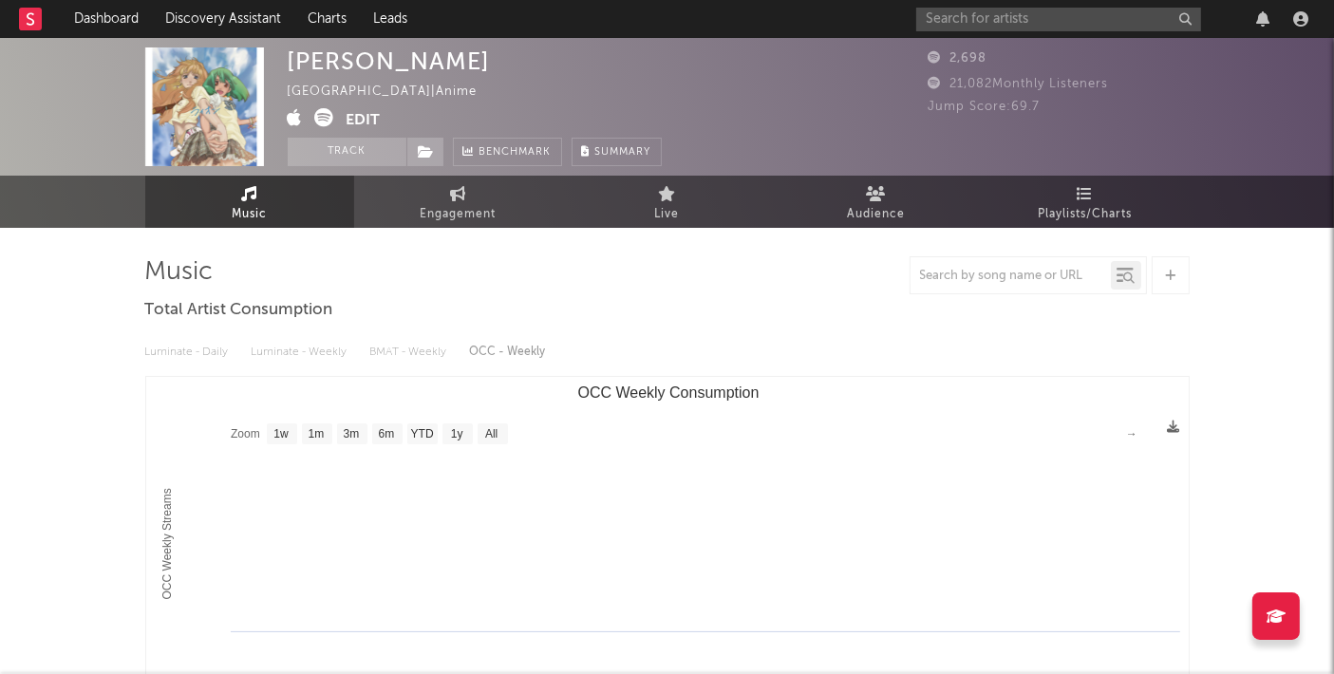
click at [381, 67] on div "[PERSON_NAME]" at bounding box center [389, 61] width 203 height 28
copy div "[PERSON_NAME]"
click at [289, 118] on icon at bounding box center [295, 117] width 15 height 19
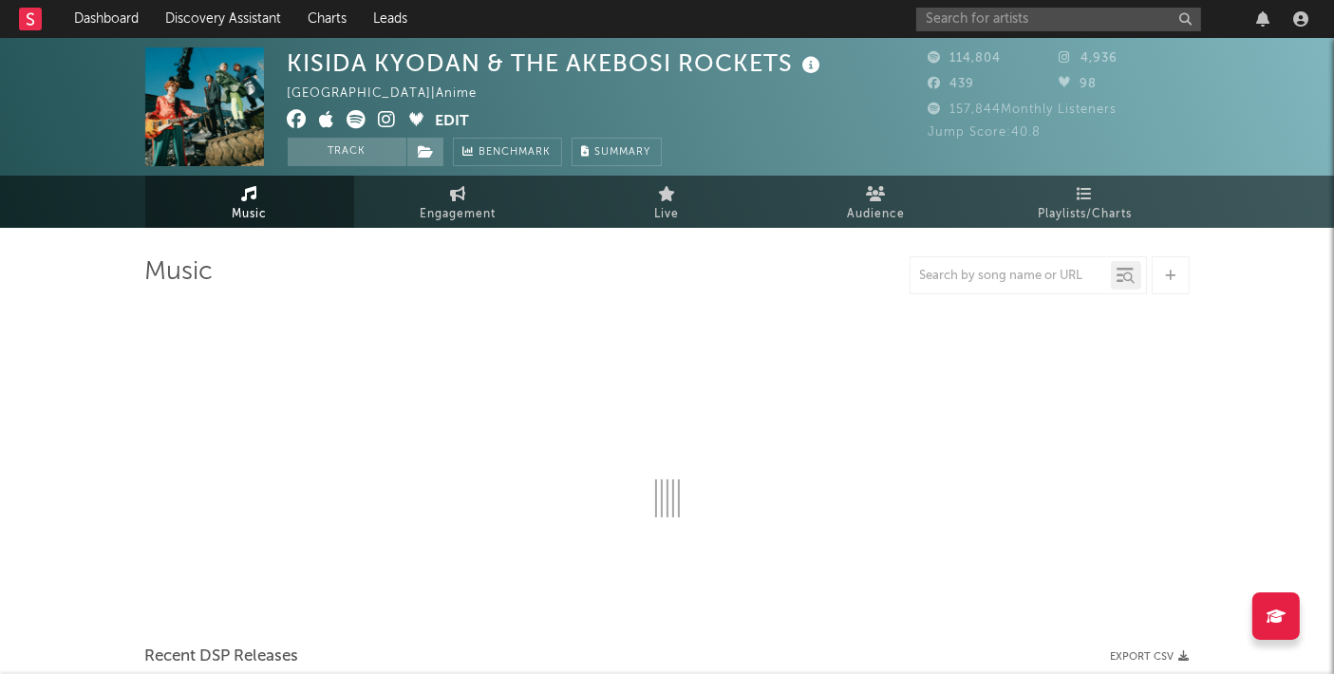
select select "6m"
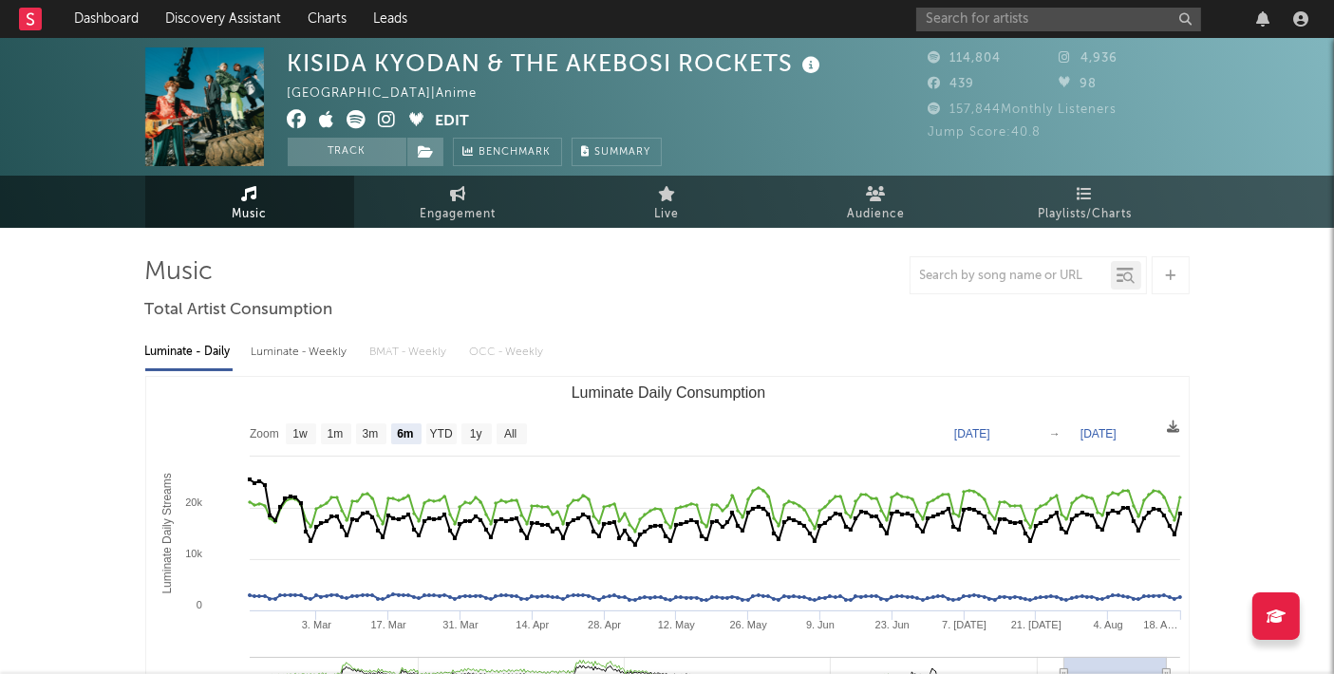
click at [325, 121] on icon at bounding box center [327, 119] width 15 height 19
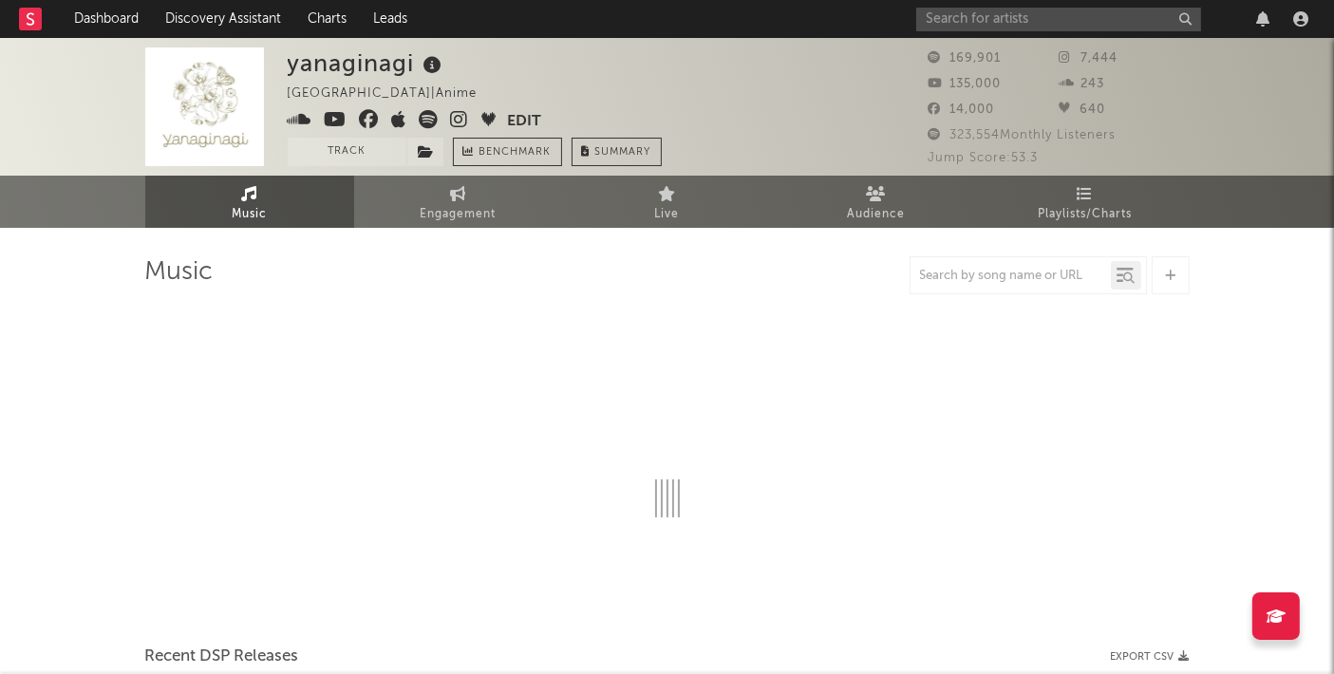
select select "6m"
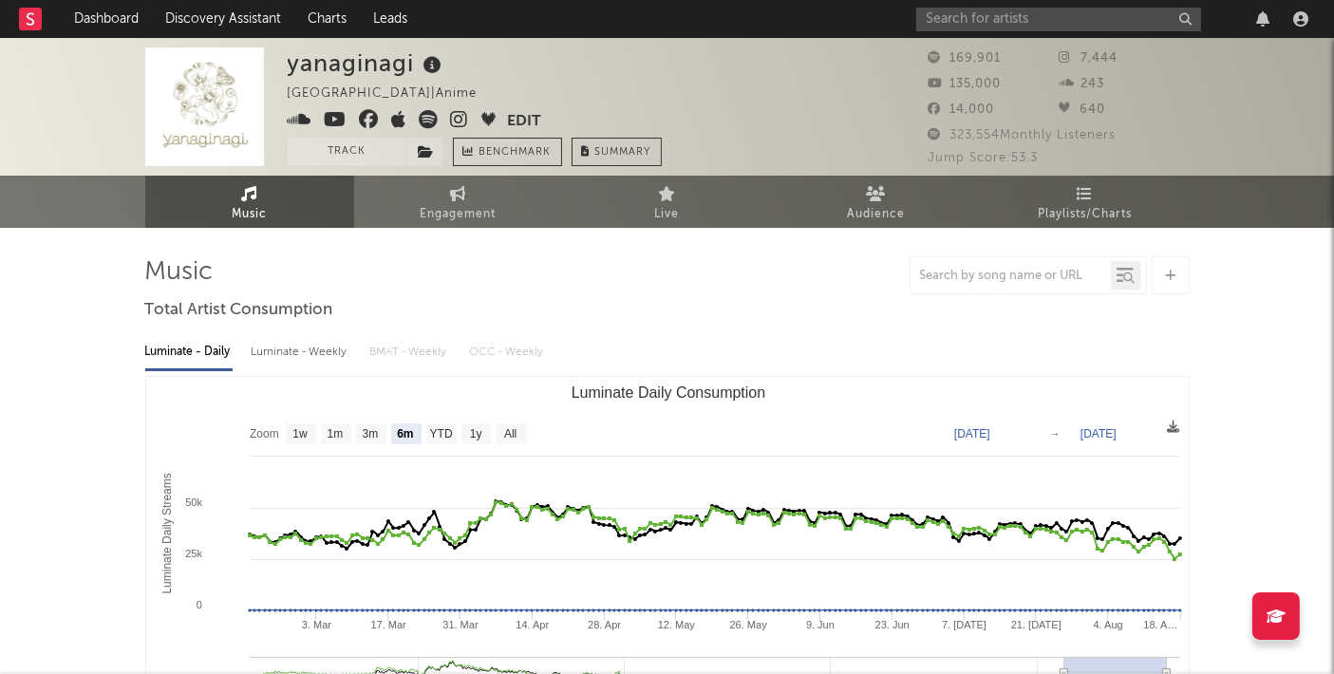
click at [399, 120] on icon at bounding box center [399, 119] width 15 height 19
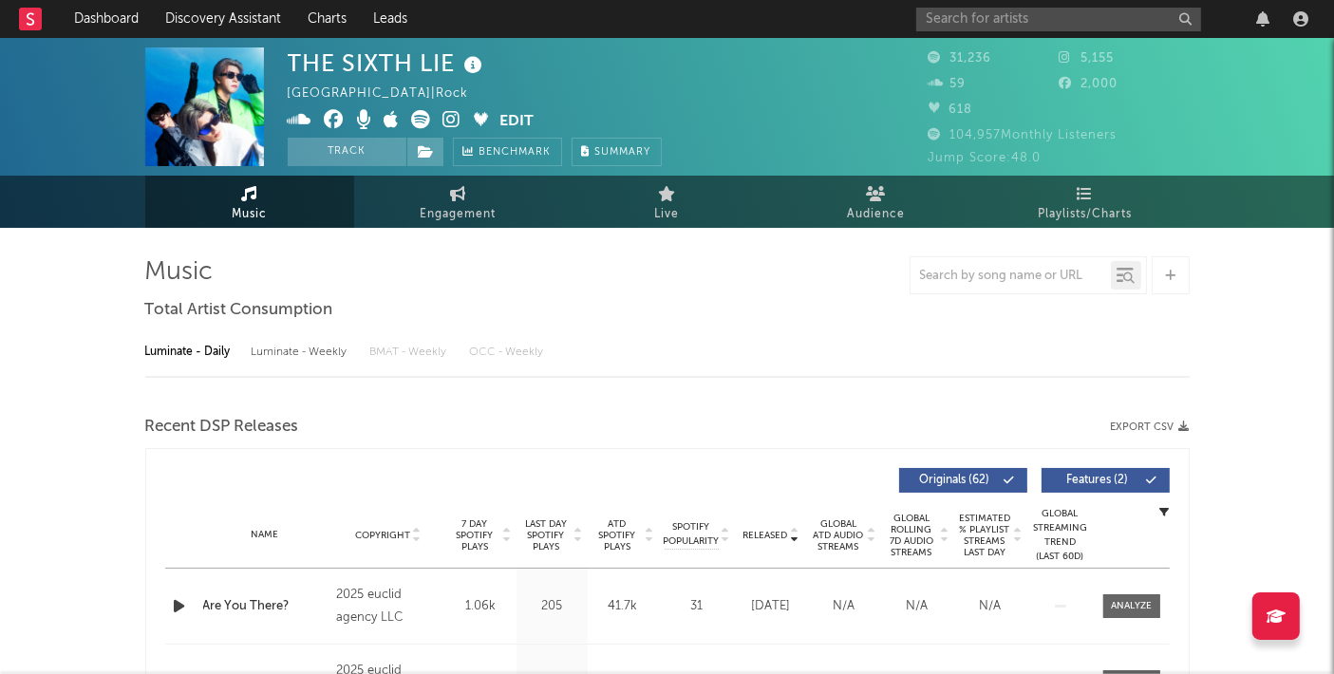
select select "6m"
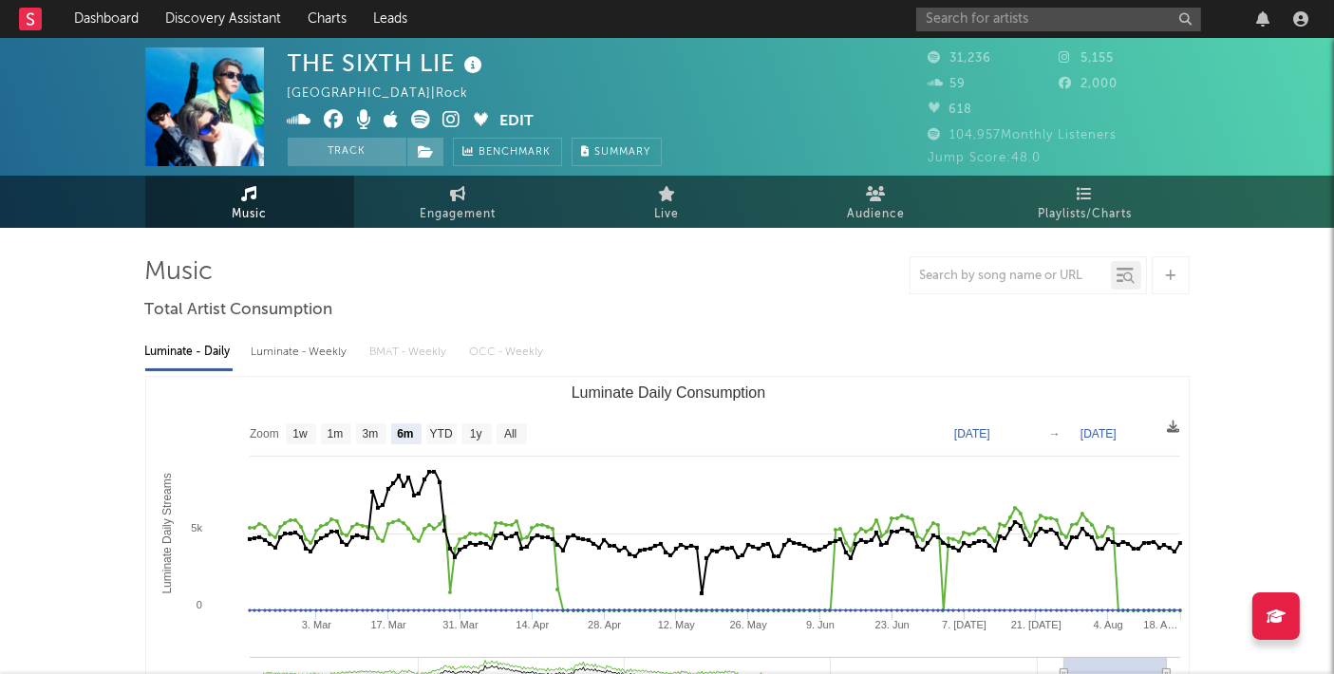
click at [396, 119] on icon at bounding box center [392, 119] width 15 height 19
click at [507, 112] on button "Edit" at bounding box center [517, 122] width 34 height 24
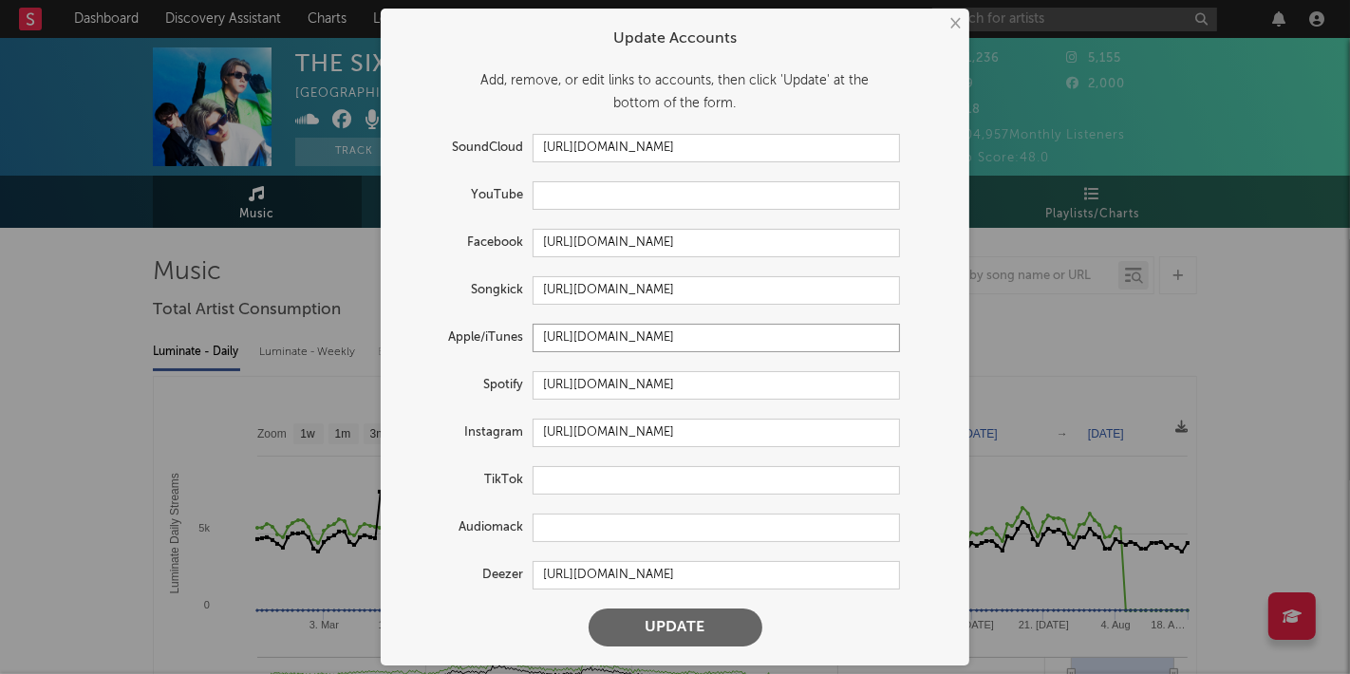
scroll to position [0, 43]
drag, startPoint x: 796, startPoint y: 332, endPoint x: 943, endPoint y: 331, distance: 147.2
click at [942, 335] on div "Apple/iTunes https://music.apple.com/tw/artist/the-sixth-lie/1137834809?l=en-GB" at bounding box center [675, 338] width 551 height 28
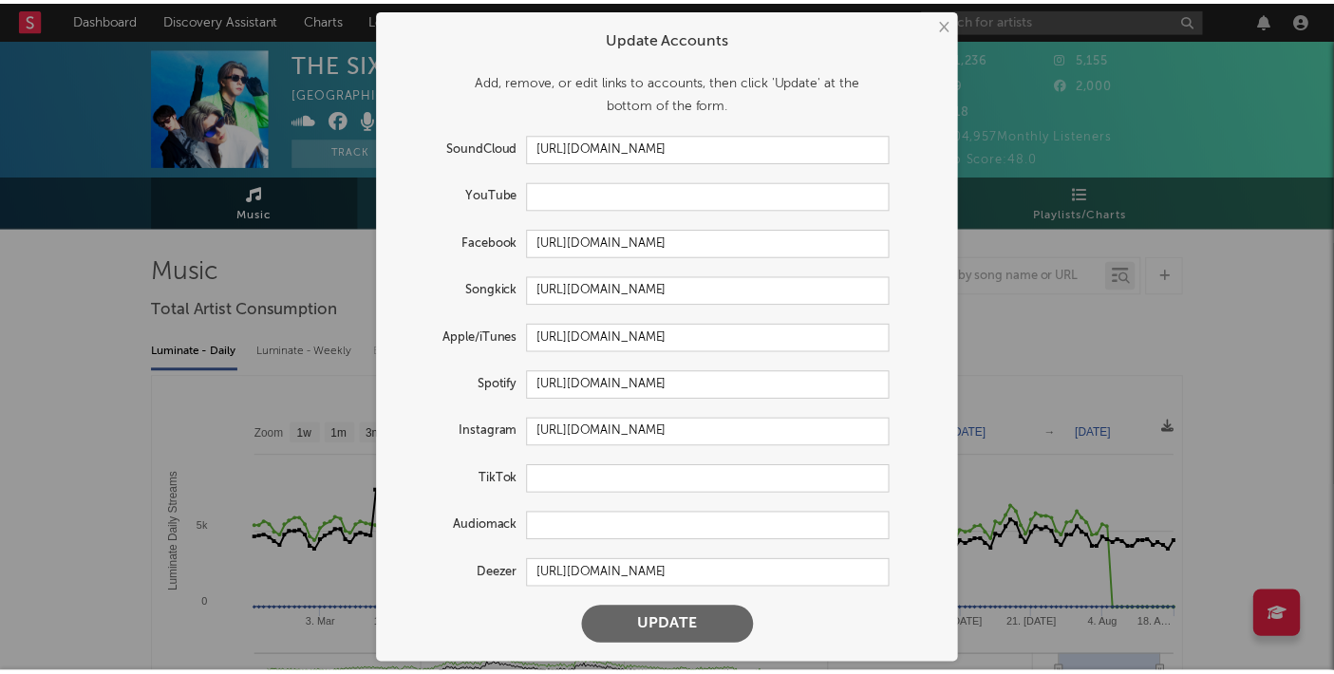
scroll to position [0, 0]
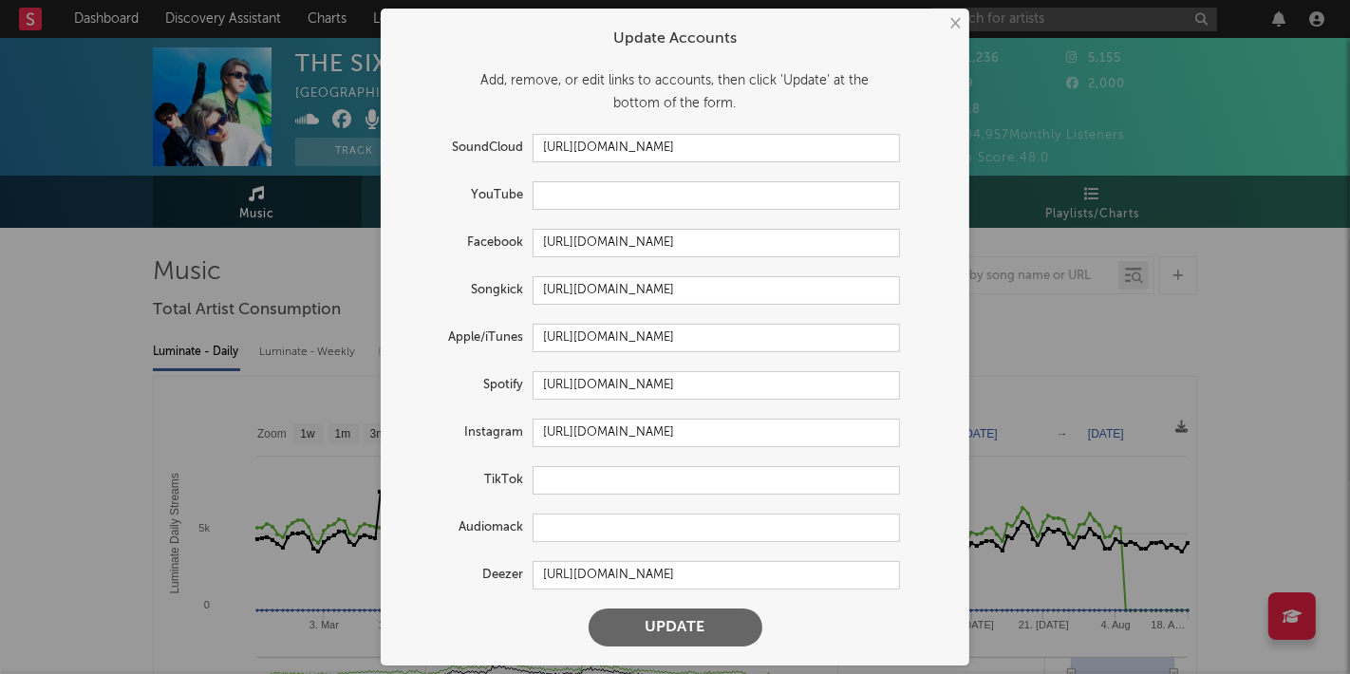
click at [959, 20] on button "×" at bounding box center [954, 23] width 21 height 21
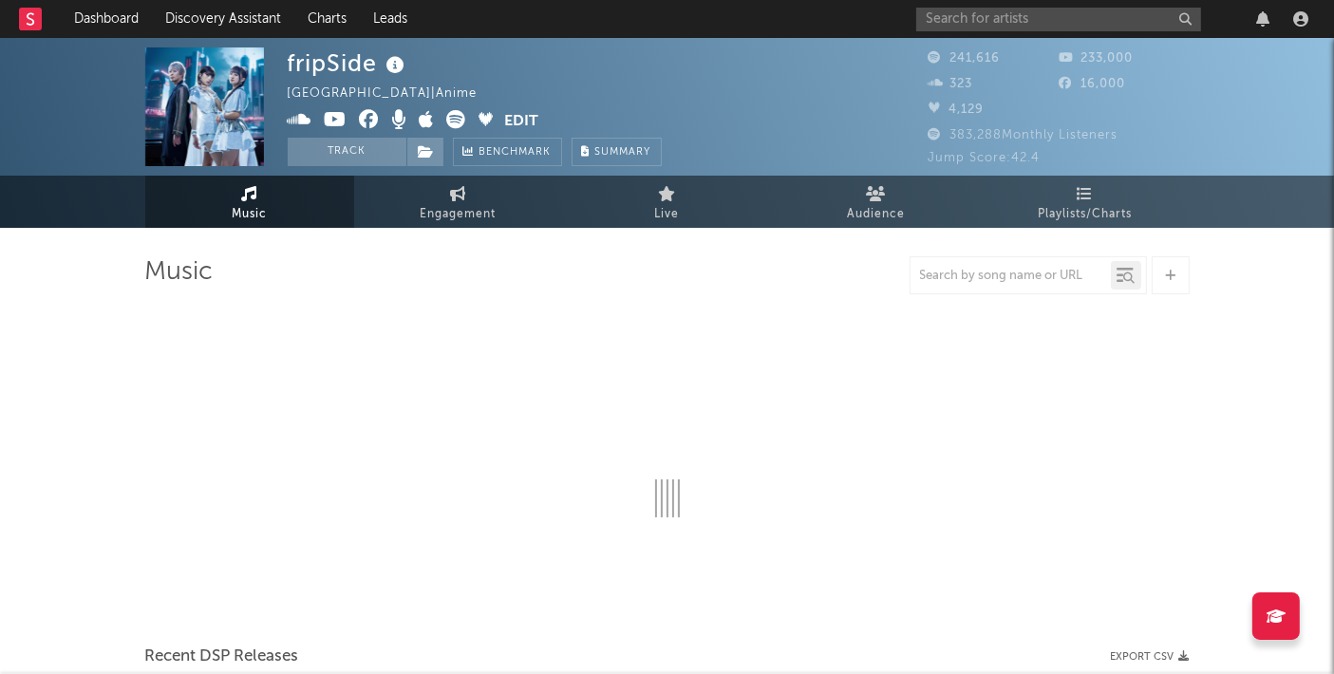
select select "6m"
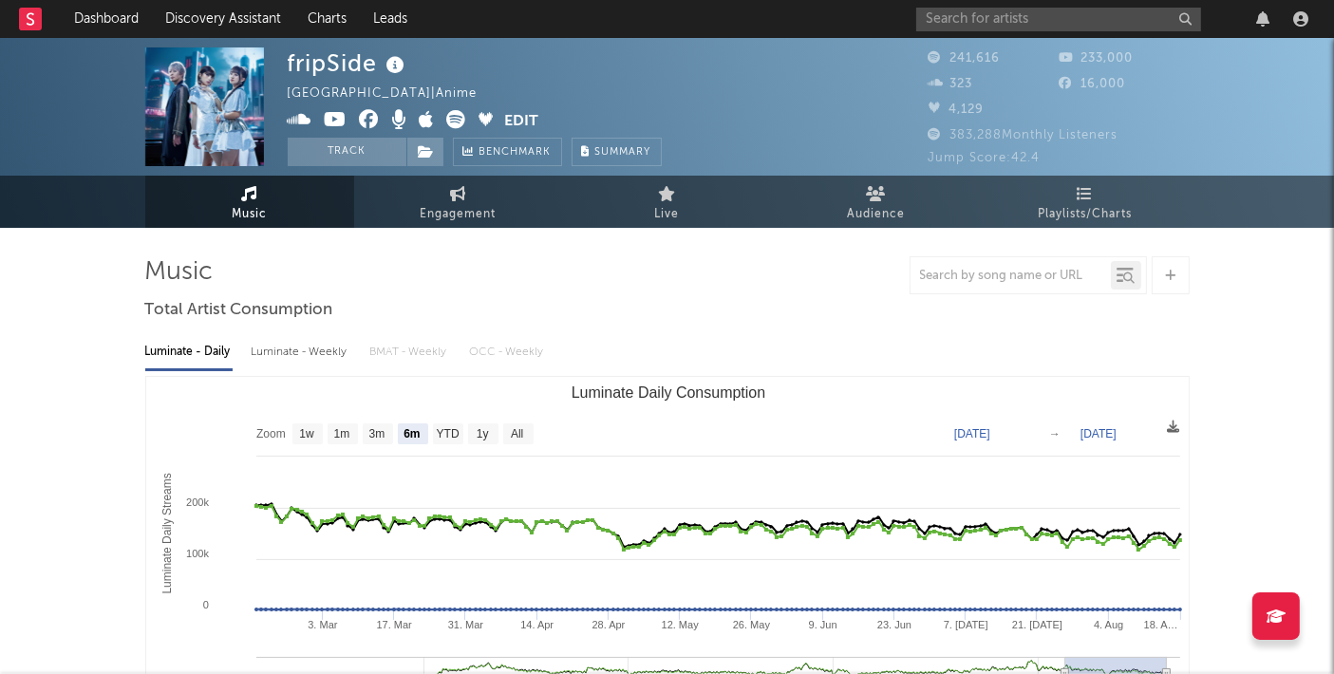
click at [417, 123] on span at bounding box center [396, 122] width 217 height 24
click at [423, 122] on icon at bounding box center [427, 119] width 15 height 19
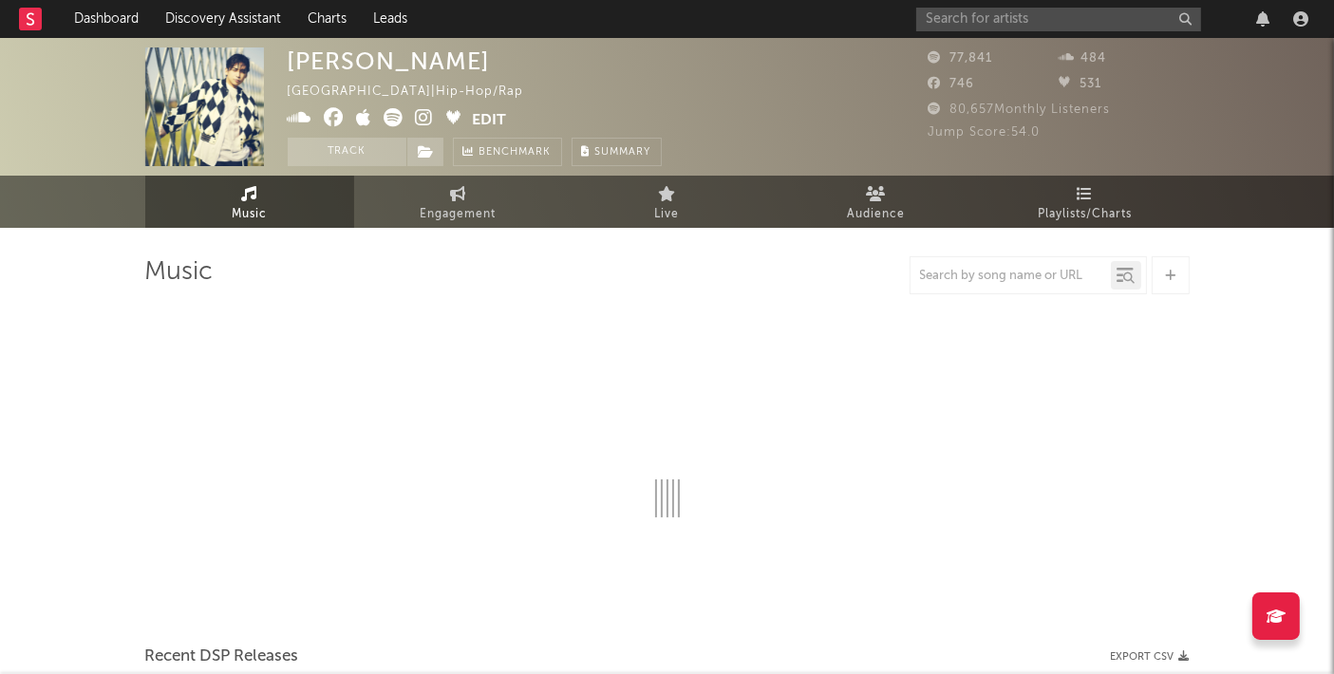
click at [364, 117] on icon at bounding box center [364, 117] width 15 height 19
select select "6m"
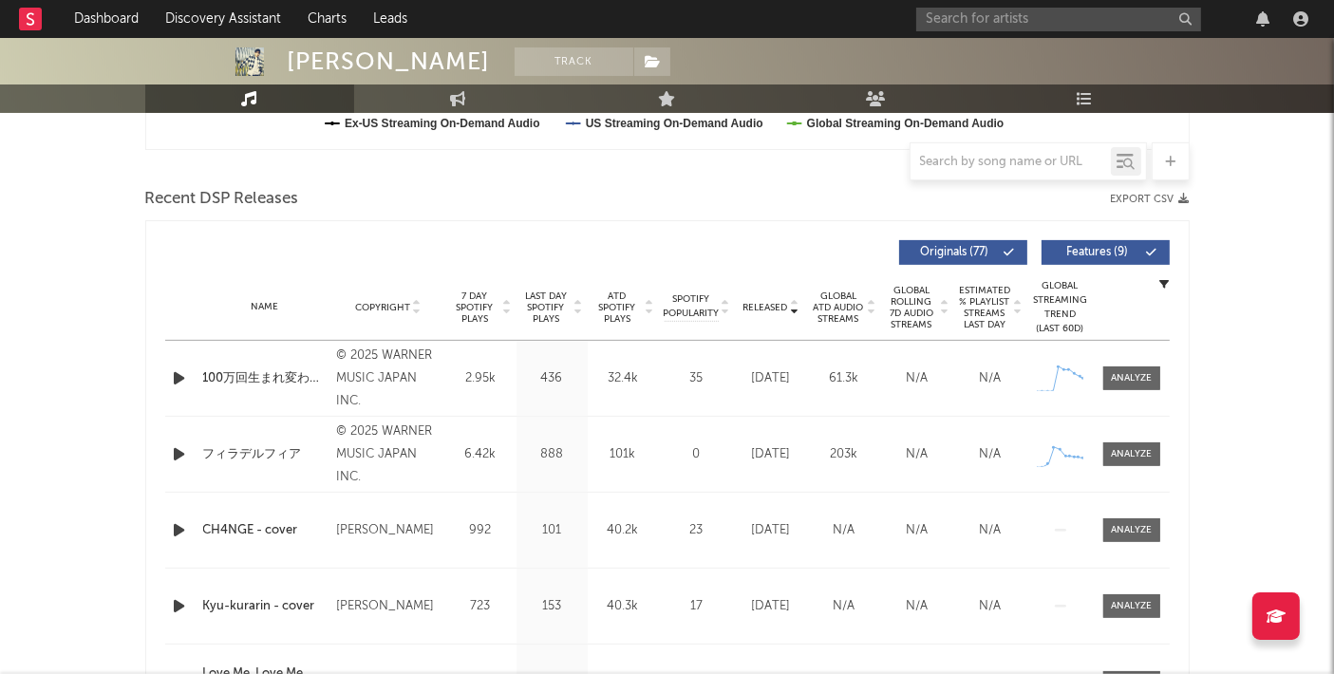
scroll to position [738, 0]
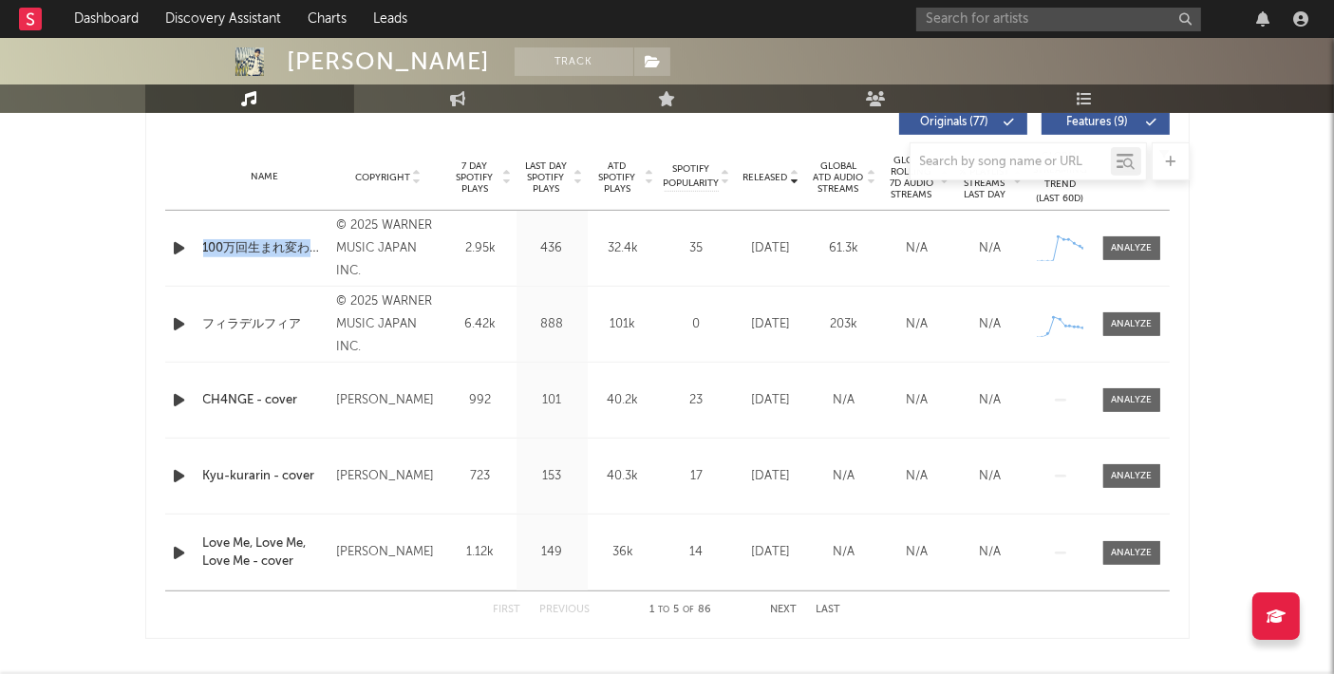
drag, startPoint x: 199, startPoint y: 243, endPoint x: 312, endPoint y: 256, distance: 113.8
click at [312, 256] on div "Name 100万回生まれ変わっても Copyright © 2025 WARNER MUSIC JAPAN INC. Label WM Japan Albu…" at bounding box center [667, 248] width 1005 height 75
click at [281, 241] on div "100万回生まれ変わっても" at bounding box center [265, 248] width 124 height 19
click at [487, 317] on div "6.42k" at bounding box center [481, 324] width 62 height 19
click at [266, 321] on div "フィラデルフィア" at bounding box center [265, 324] width 124 height 19
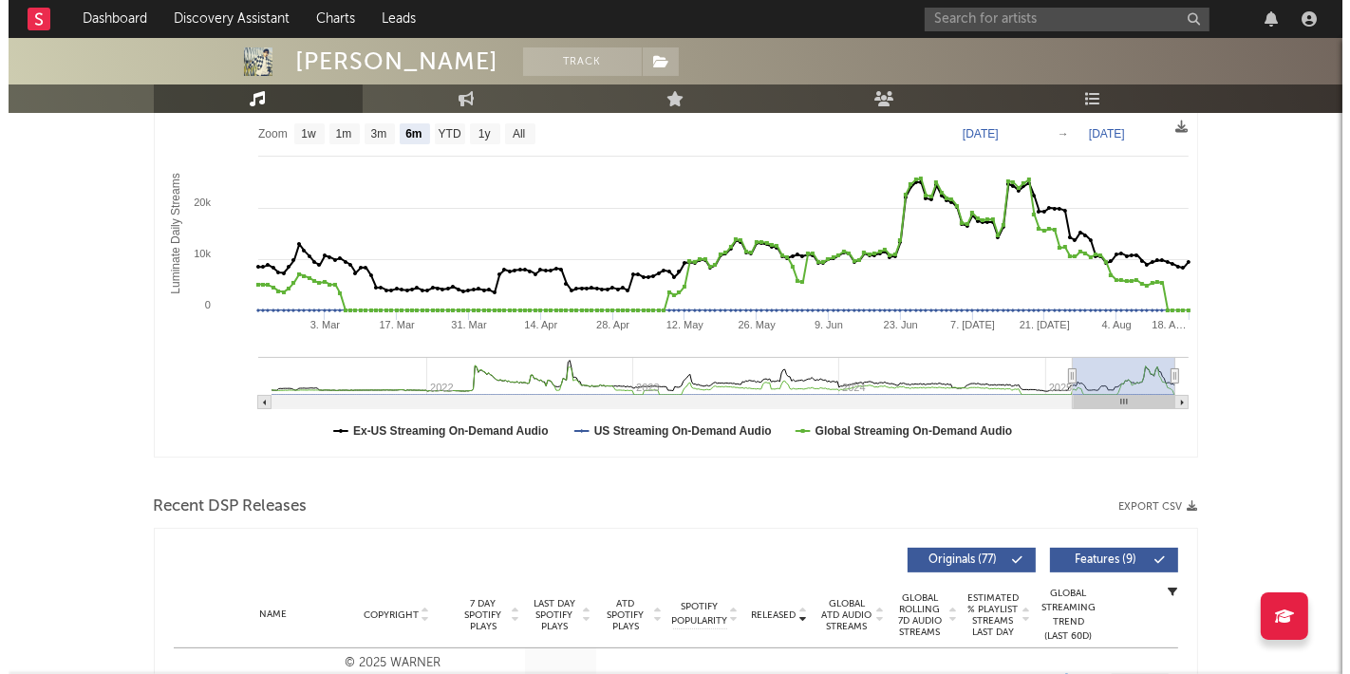
scroll to position [0, 0]
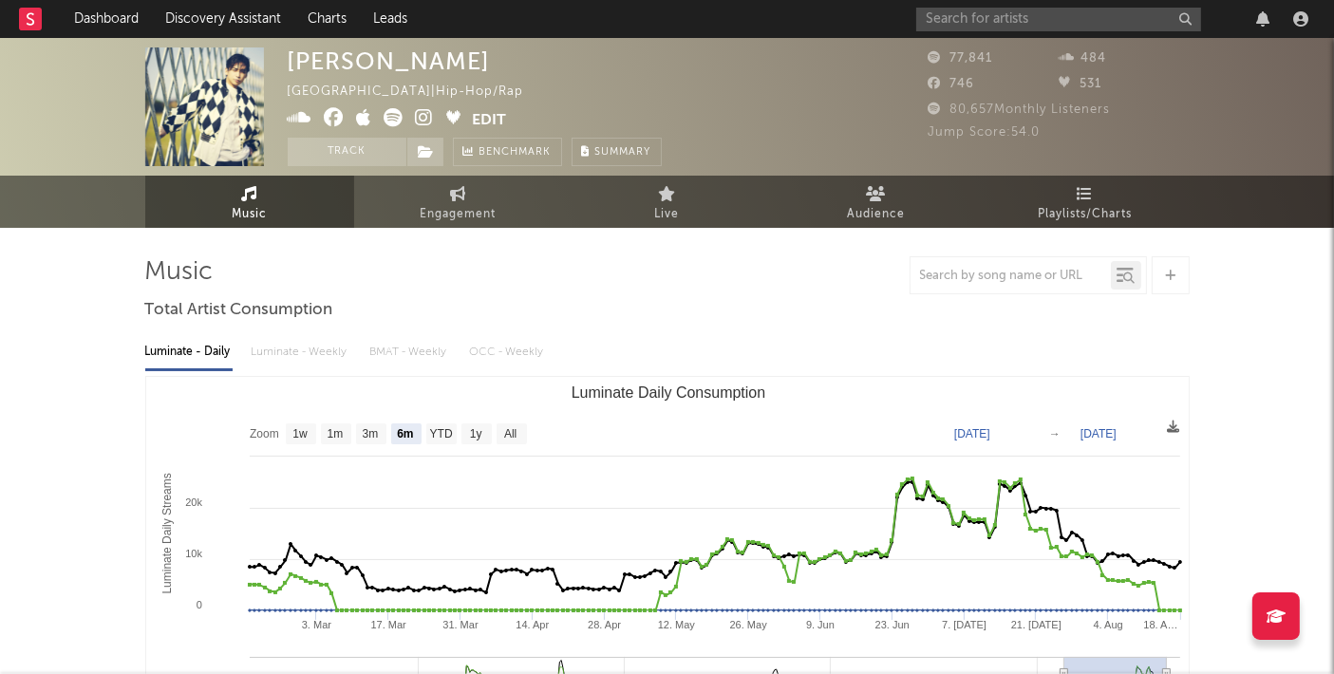
click at [368, 123] on icon at bounding box center [364, 117] width 15 height 19
click at [479, 116] on button "Edit" at bounding box center [490, 120] width 34 height 24
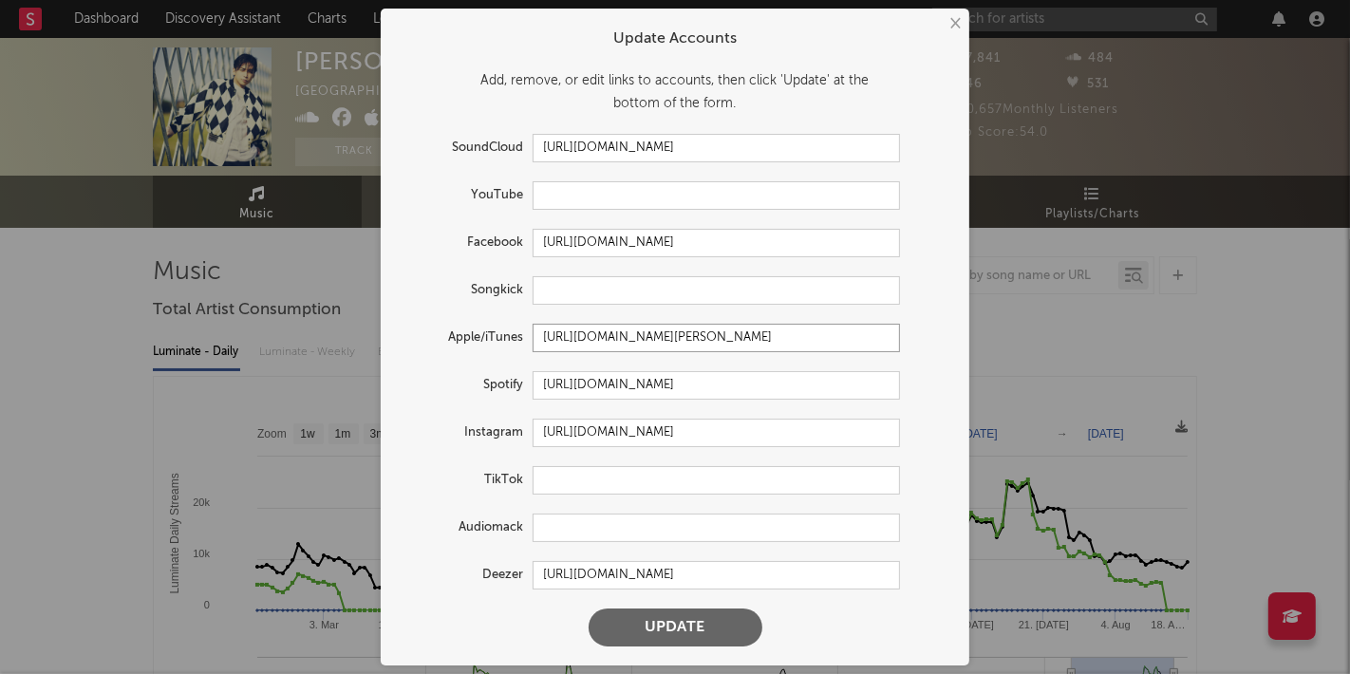
drag, startPoint x: 770, startPoint y: 343, endPoint x: 981, endPoint y: 352, distance: 211.0
click at [981, 352] on div "× Update Accounts Add, remove, or edit links to accounts, then click 'Update' a…" at bounding box center [675, 337] width 1350 height 674
click at [616, 332] on input "https://music.apple.com/de/artist/gero/1661388150?l=en-GB" at bounding box center [716, 338] width 367 height 28
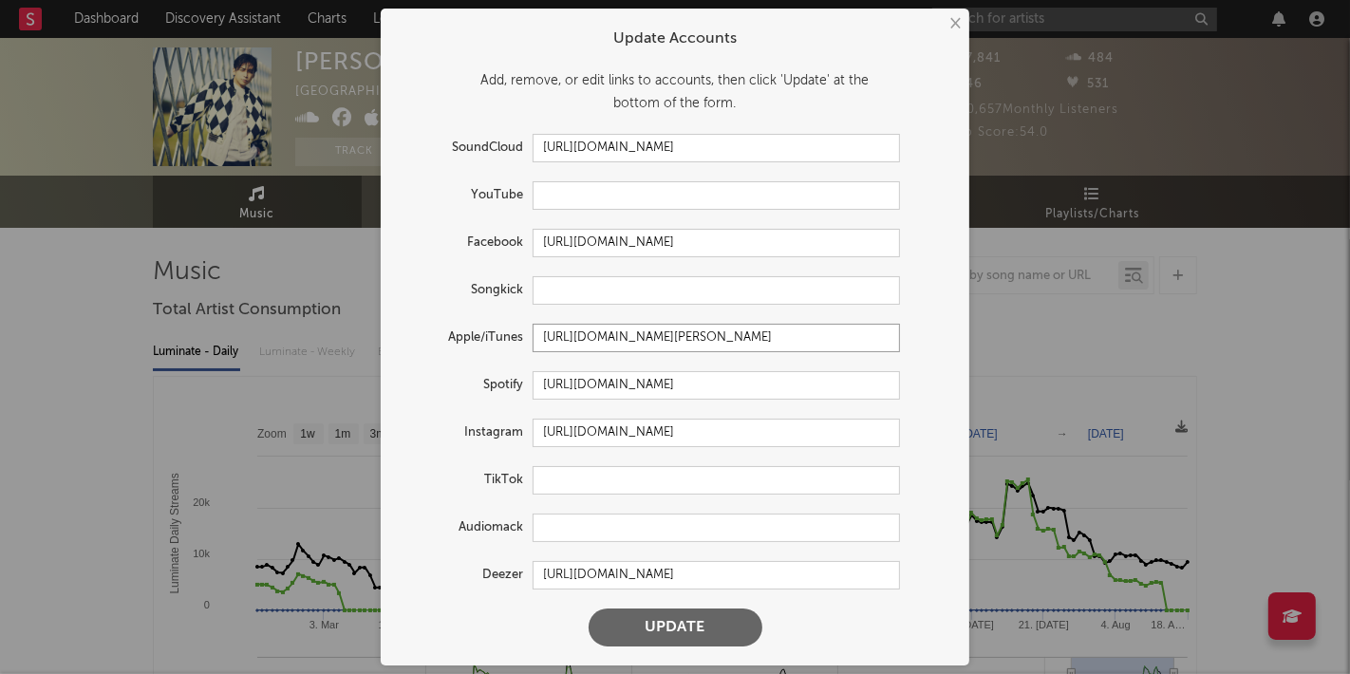
paste input "870568455"
type input "https://music.apple.com/de/artist/gero/870568455"
click at [696, 622] on button "Update" at bounding box center [676, 628] width 174 height 38
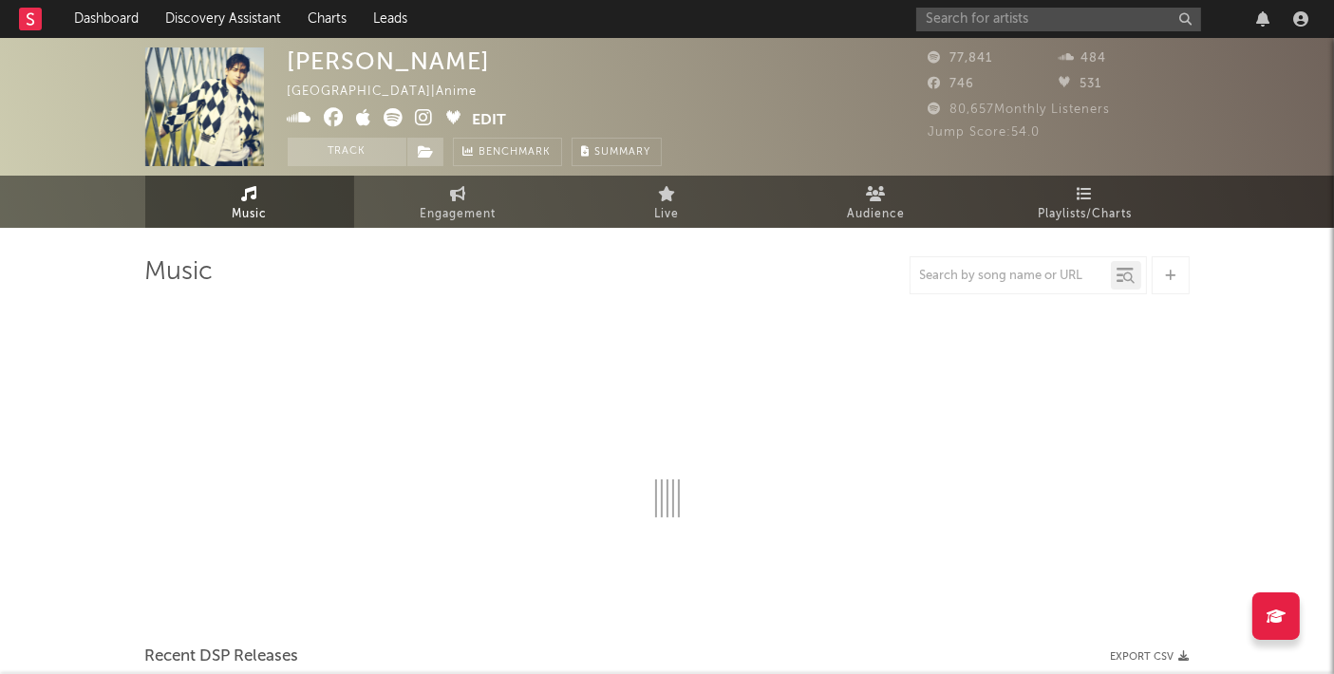
select select "6m"
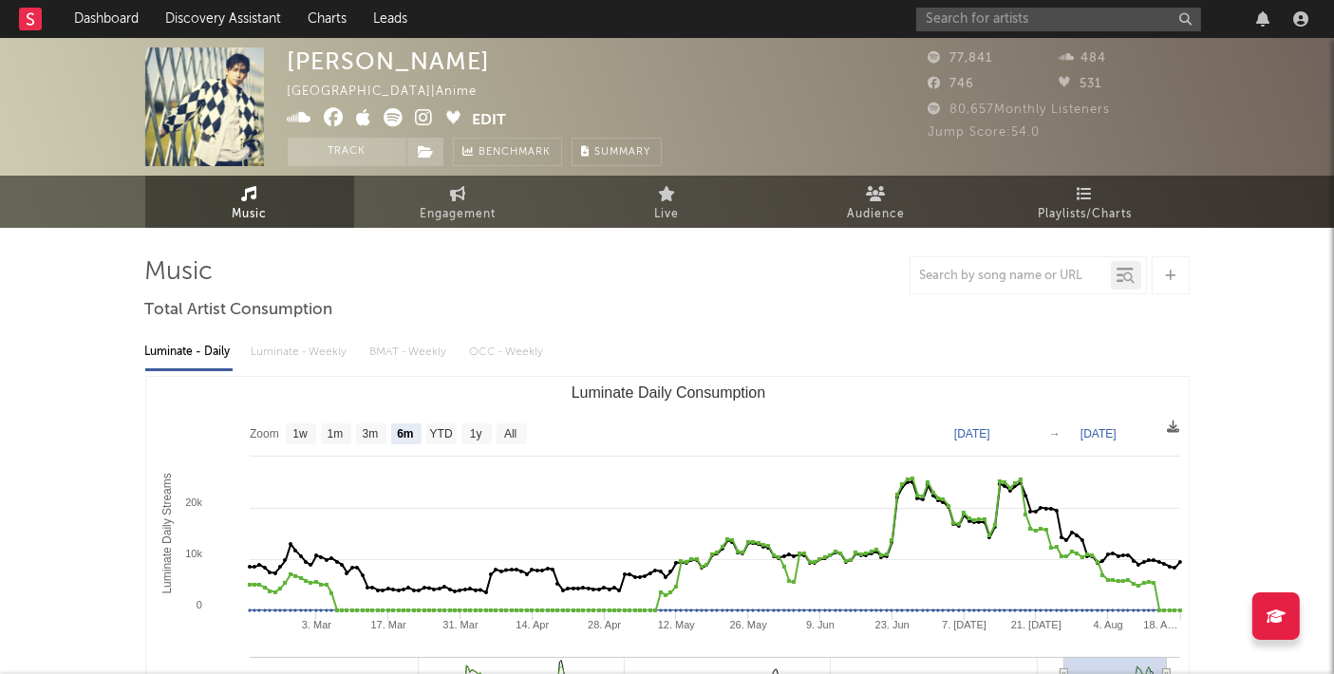
click at [354, 118] on span at bounding box center [380, 120] width 185 height 24
click at [357, 118] on icon at bounding box center [364, 117] width 15 height 19
click at [1024, 21] on input "text" at bounding box center [1058, 20] width 285 height 24
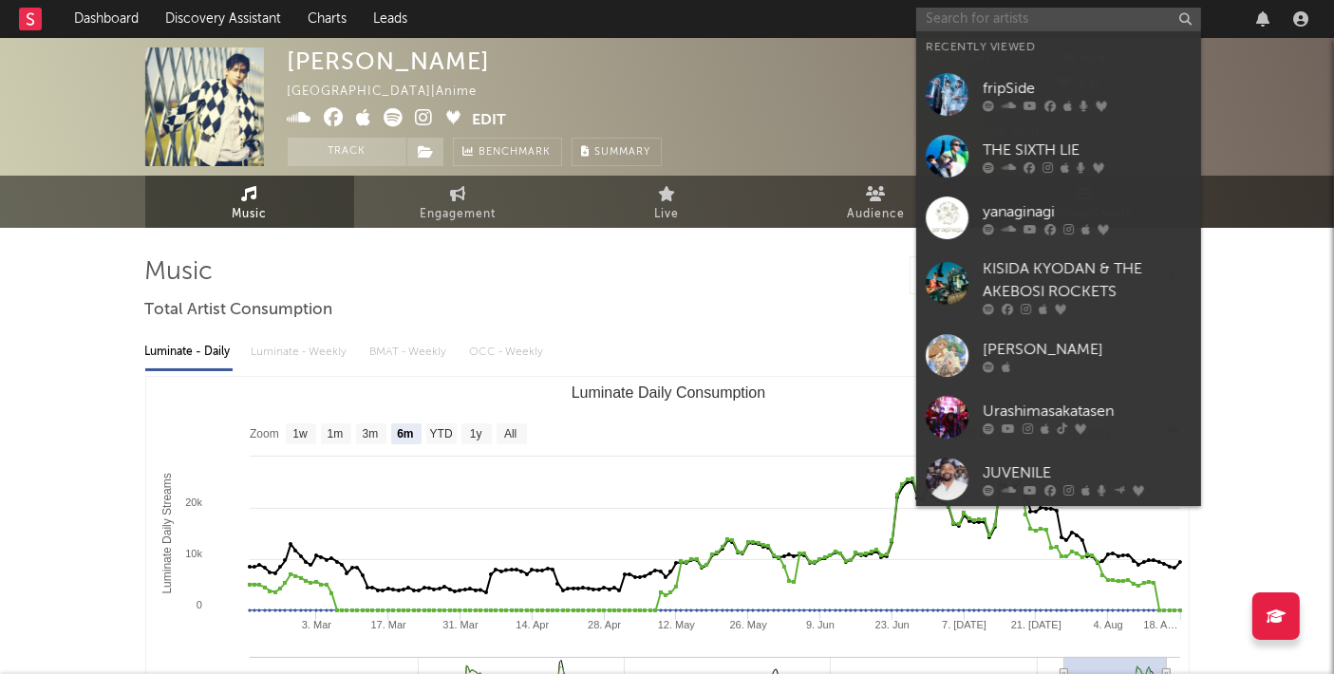
paste input "Urashimasakatasen"
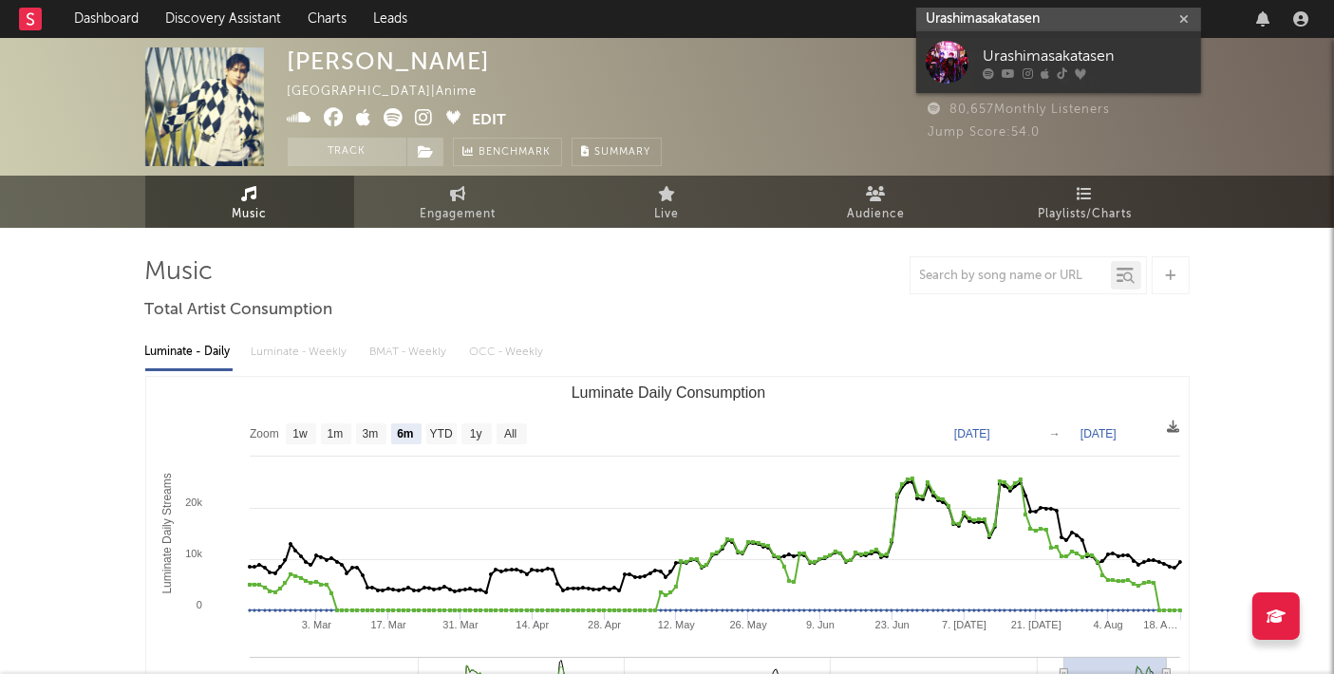
type input "Urashimasakatasen"
click at [963, 69] on div at bounding box center [947, 62] width 43 height 43
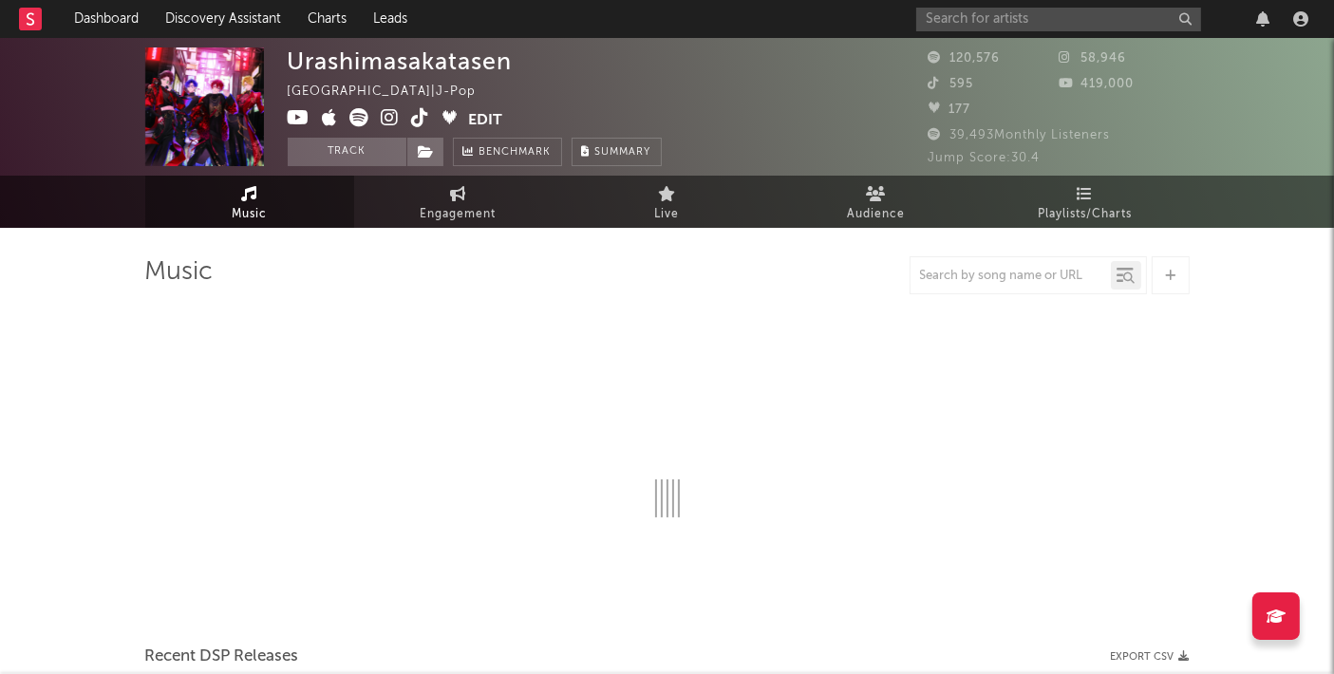
click at [326, 118] on icon at bounding box center [330, 117] width 15 height 19
select select "6m"
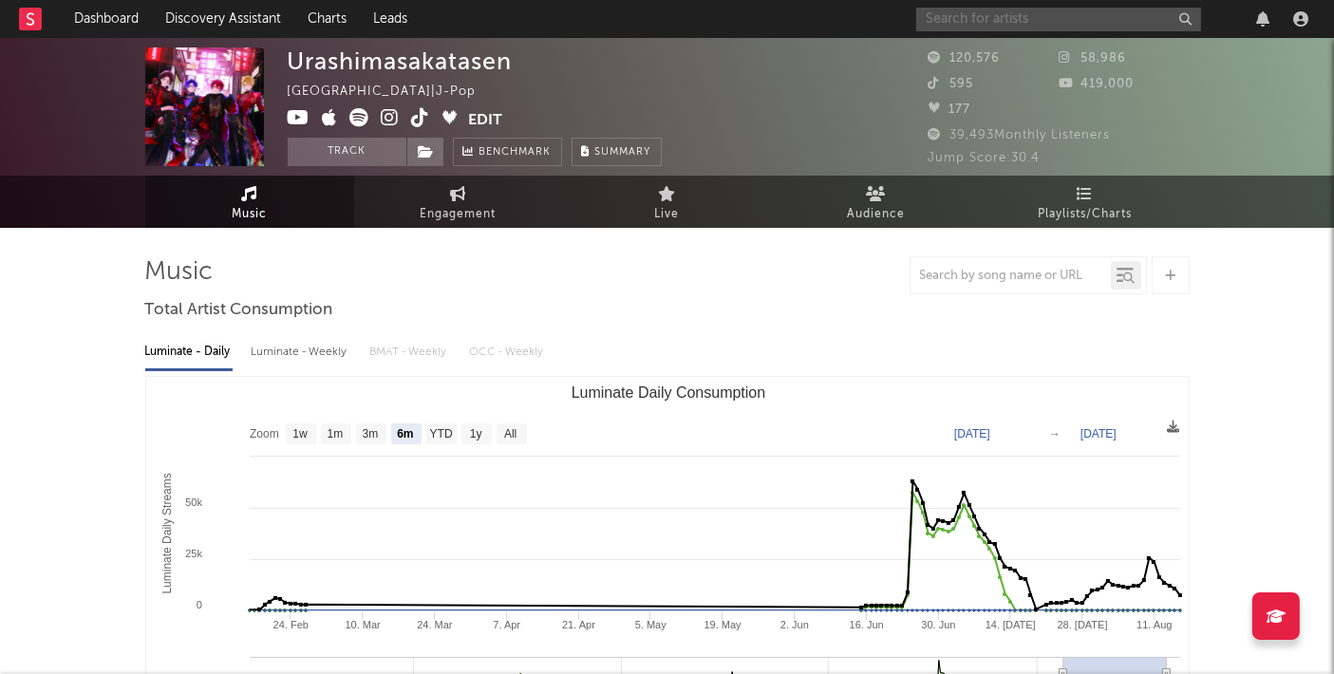
click at [957, 12] on input "text" at bounding box center [1058, 20] width 285 height 24
paste input "[PERSON_NAME]"
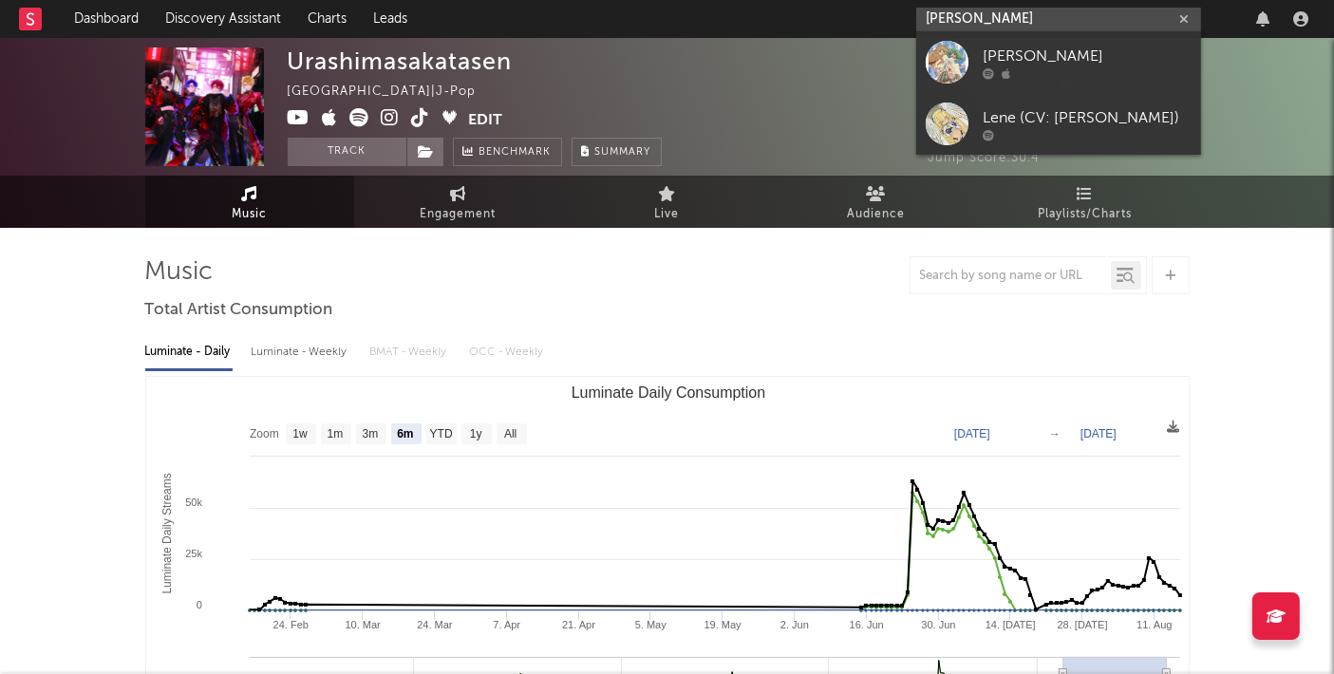
type input "[PERSON_NAME]"
click at [1007, 53] on div "[PERSON_NAME]" at bounding box center [1087, 57] width 209 height 23
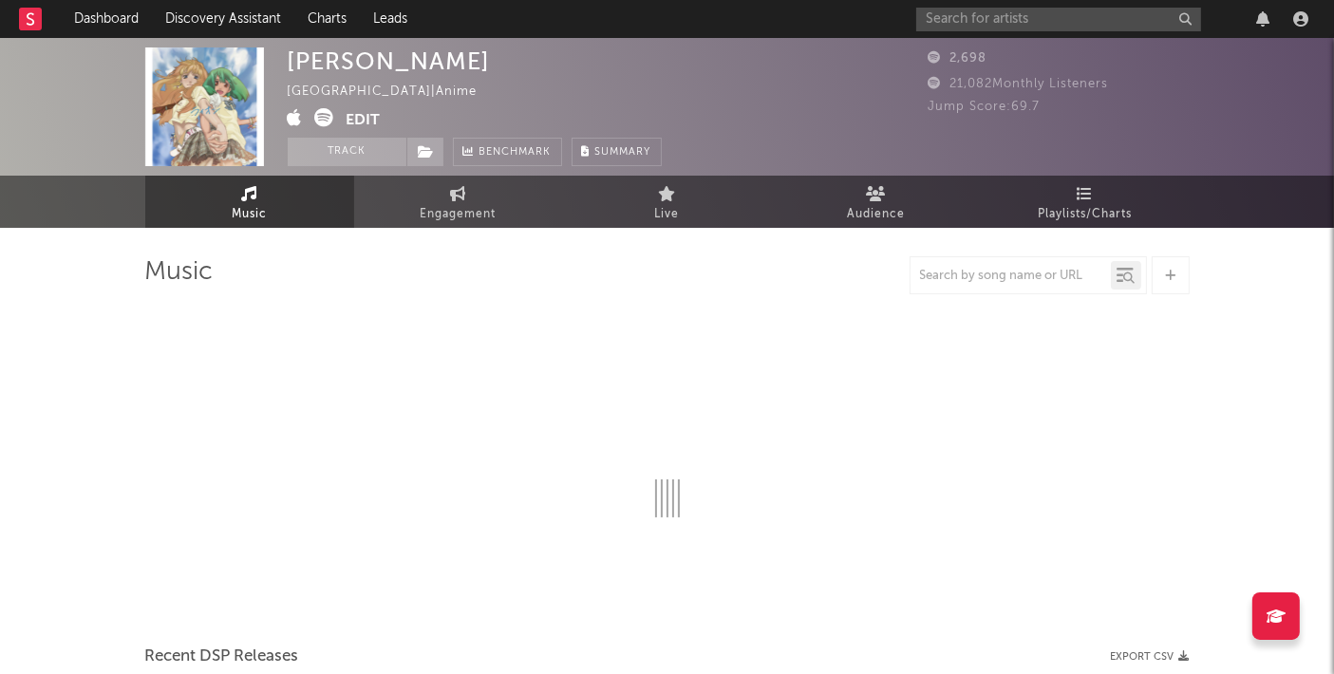
select select "1w"
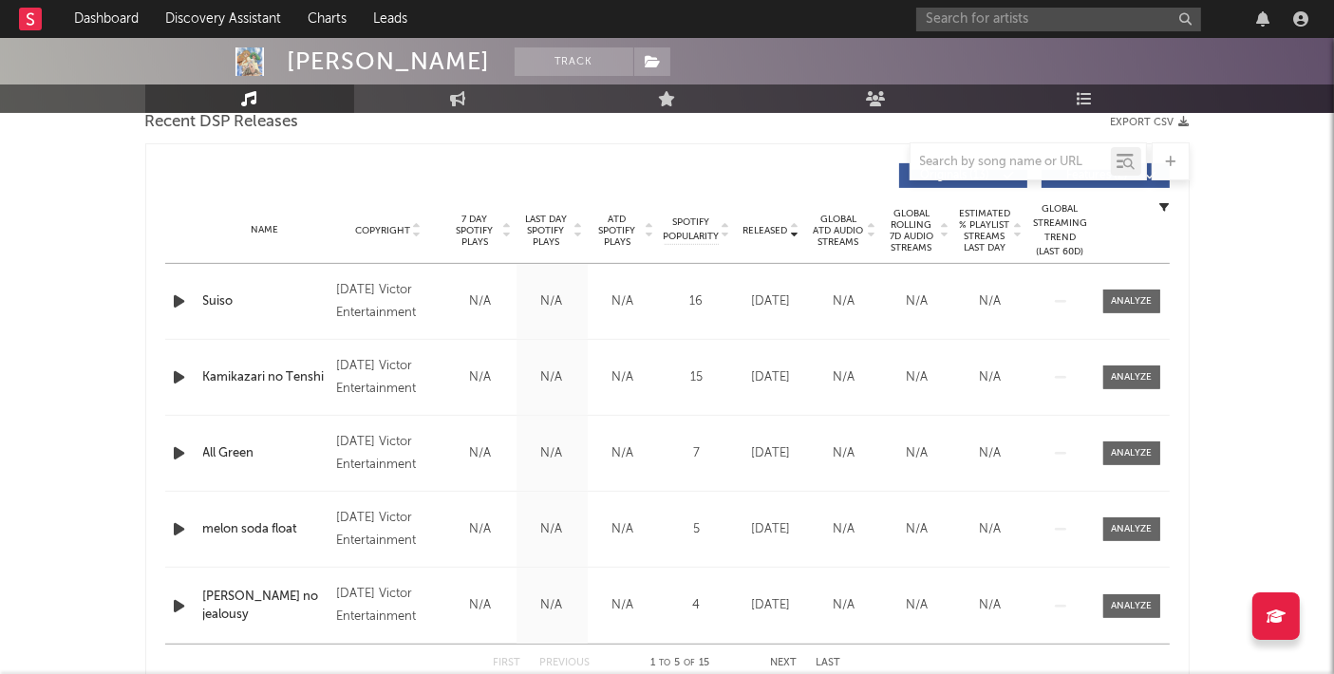
scroll to position [580, 0]
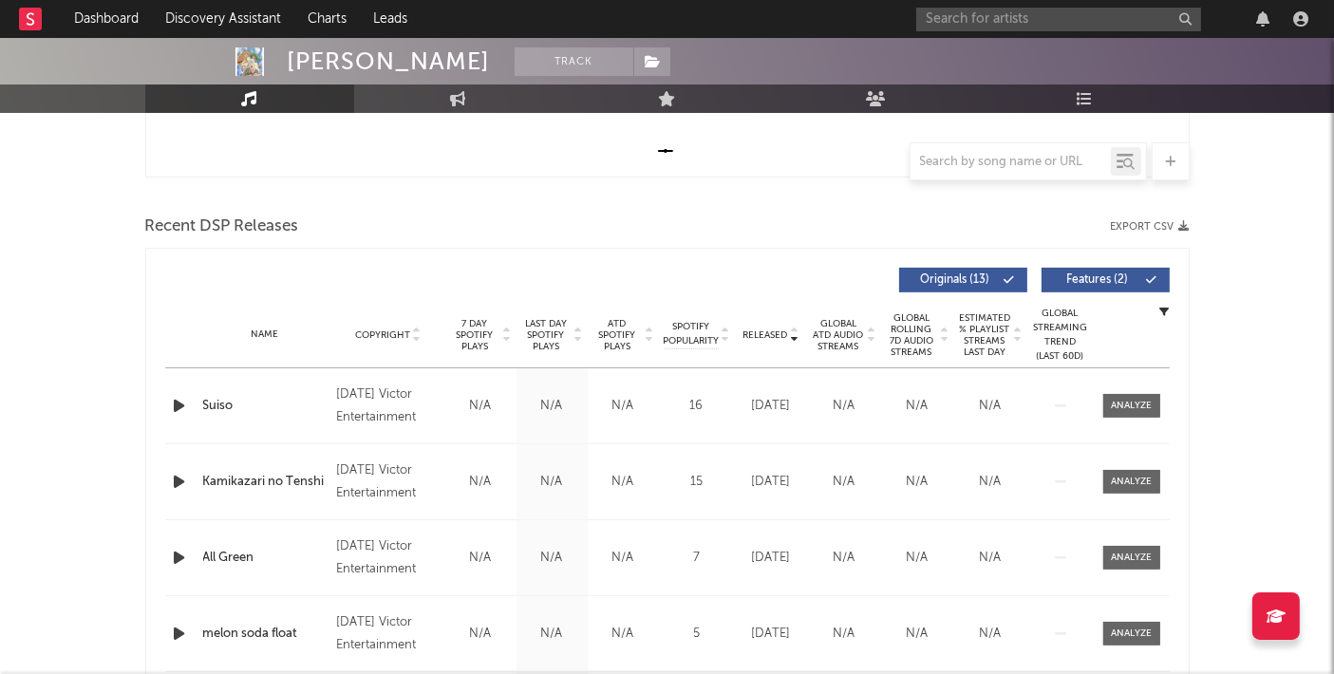
click at [792, 341] on div "Name Copyright Label Album Names Composer Names 7 Day Spotify Plays Last Day Sp…" at bounding box center [667, 335] width 1005 height 66
click at [798, 338] on icon at bounding box center [794, 339] width 9 height 8
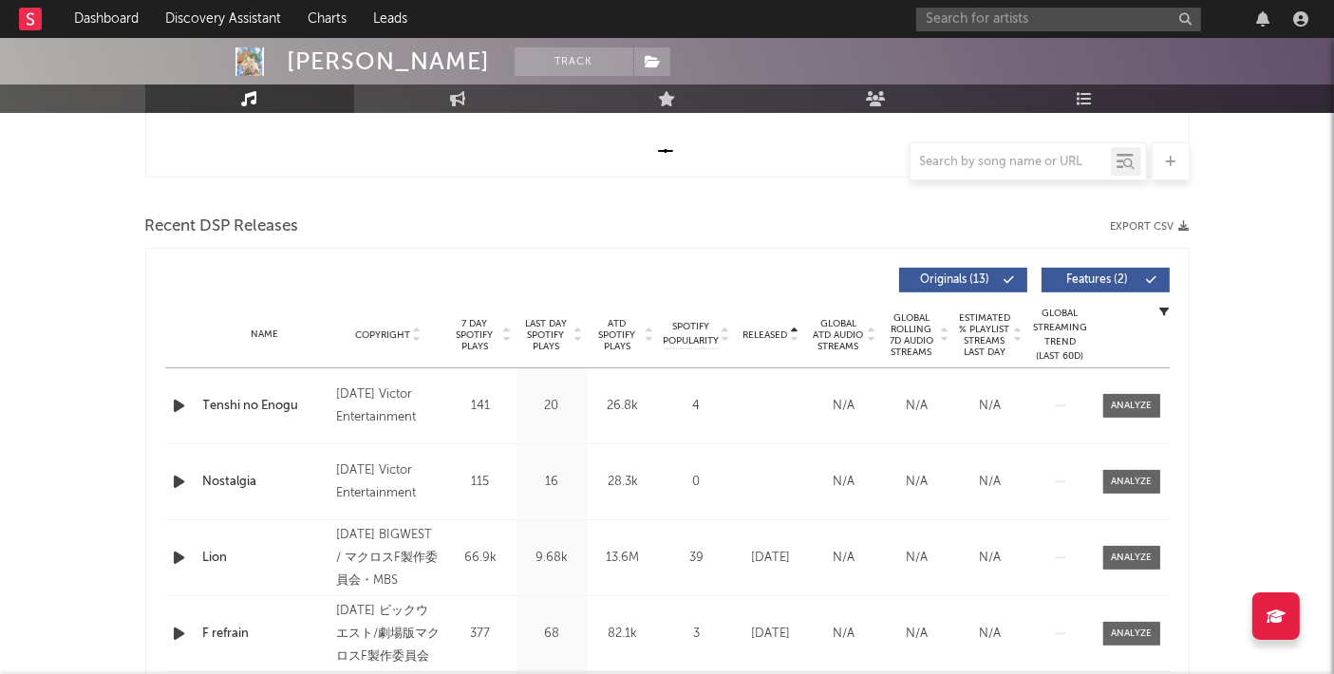
click at [798, 343] on div "Name Copyright Label Album Names Composer Names 7 Day Spotify Plays Last Day Sp…" at bounding box center [667, 335] width 1005 height 66
click at [792, 339] on icon at bounding box center [794, 339] width 9 height 8
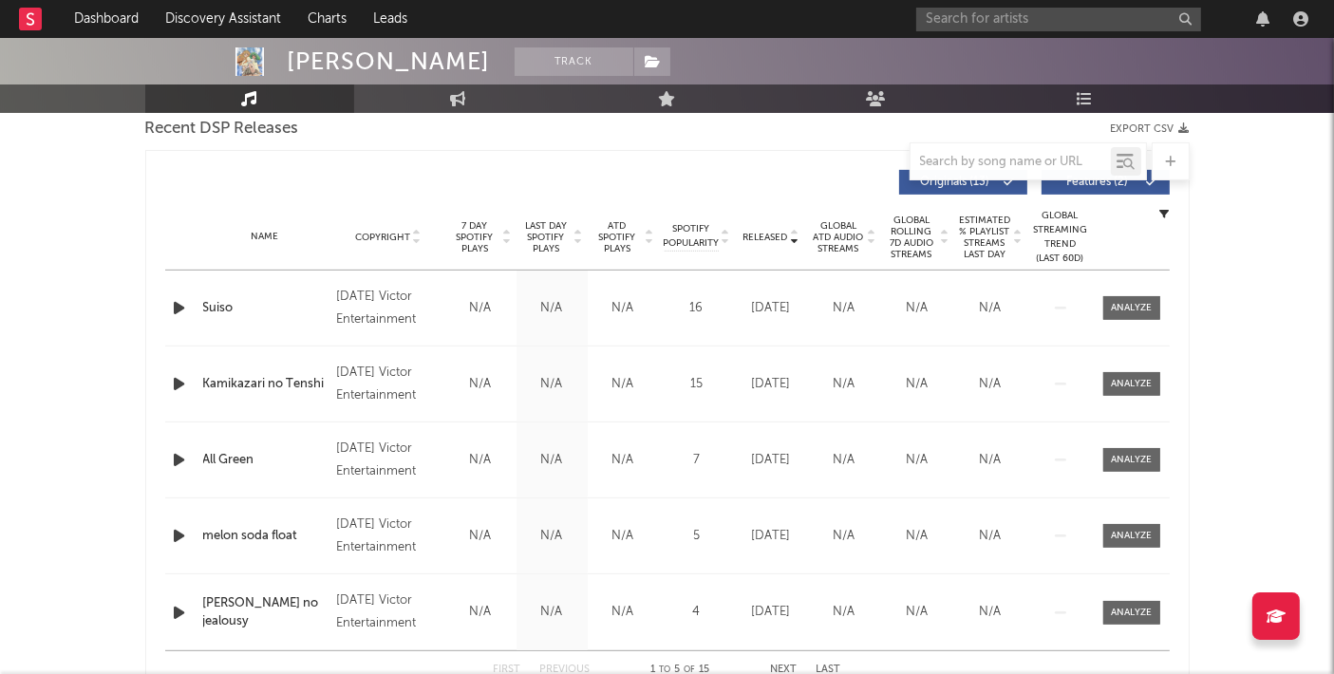
scroll to position [791, 0]
